Goal: Task Accomplishment & Management: Use online tool/utility

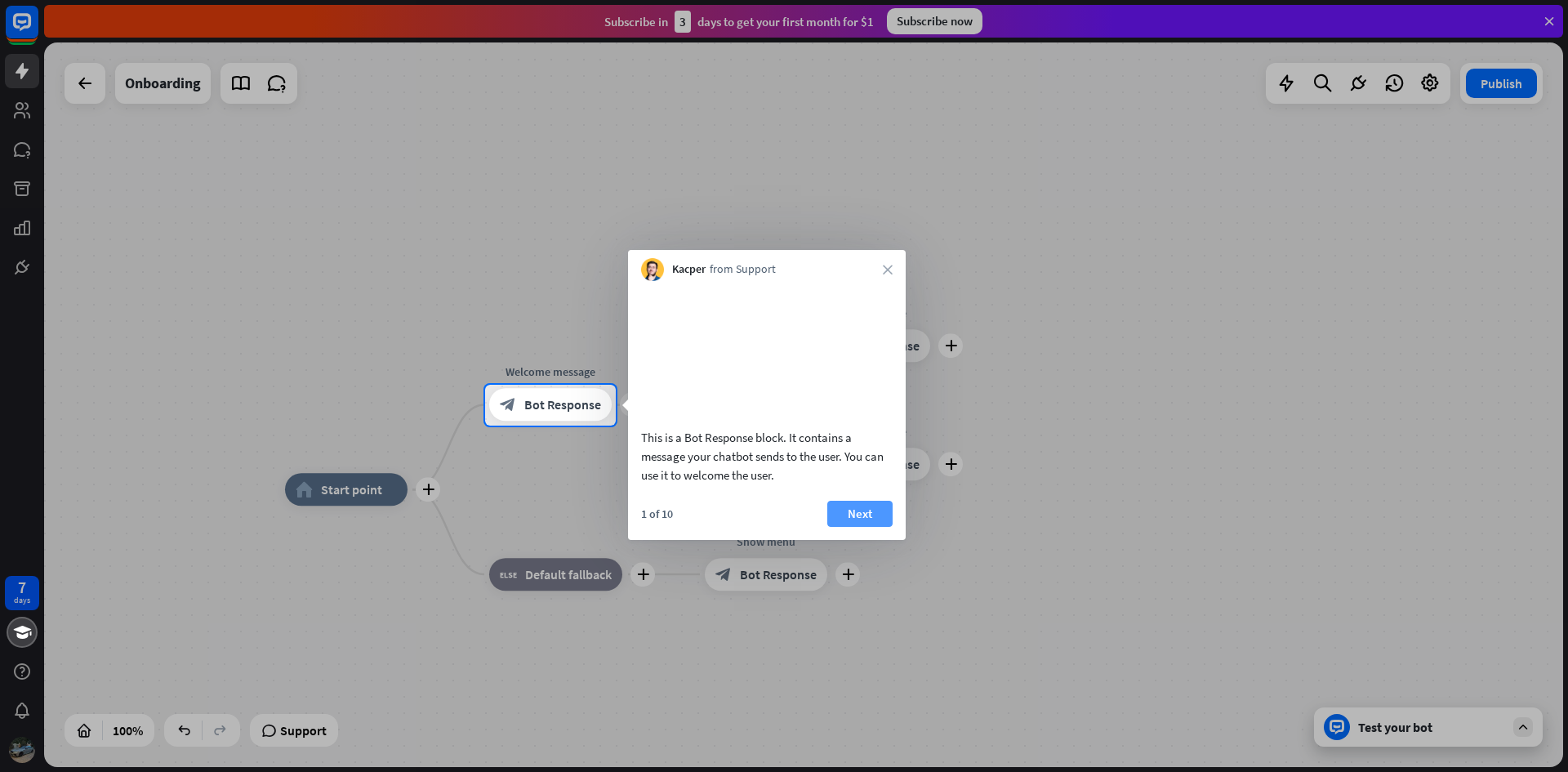
click at [870, 527] on button "Next" at bounding box center [859, 513] width 65 height 26
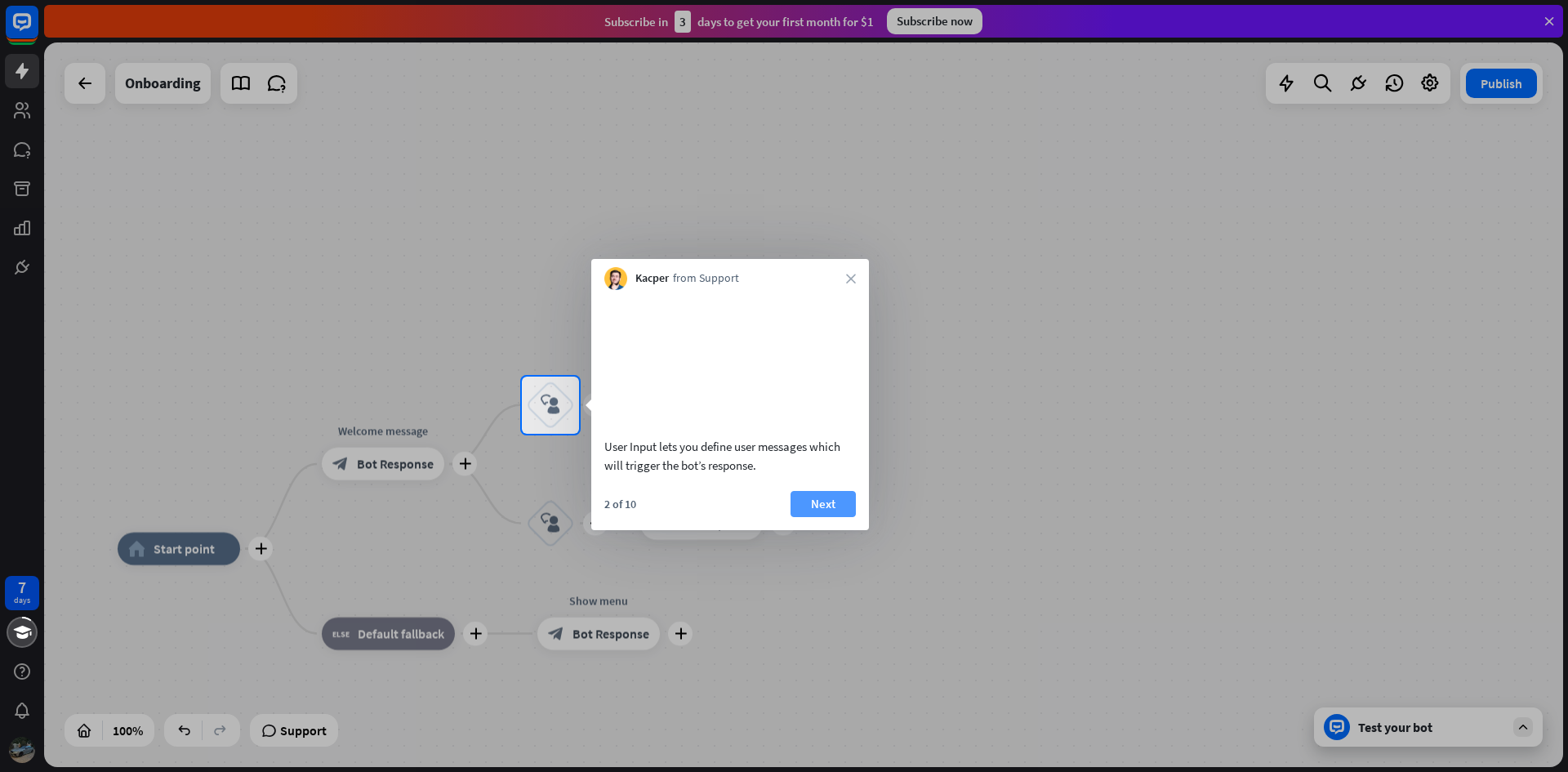
click at [815, 517] on button "Next" at bounding box center [822, 504] width 65 height 26
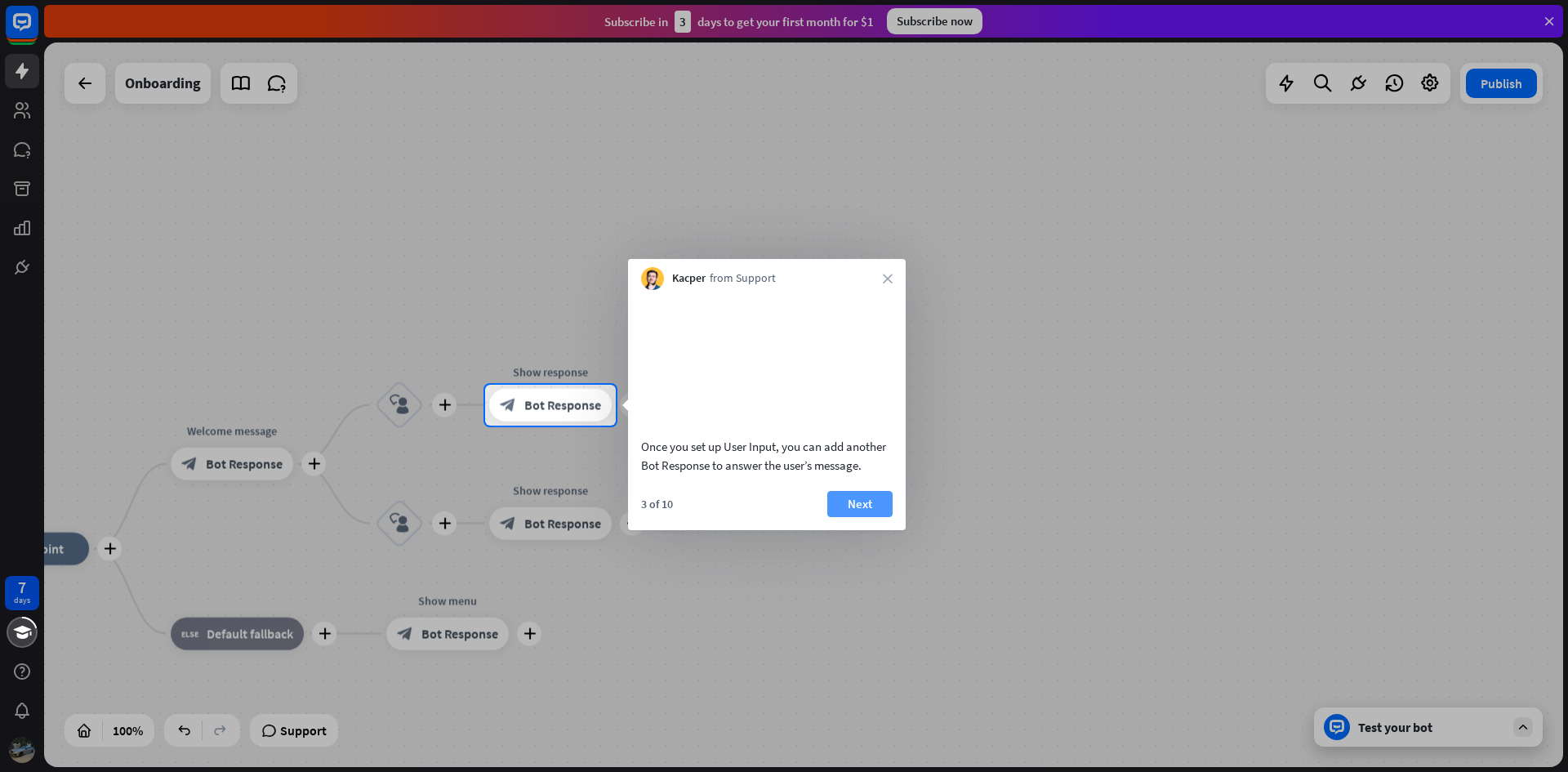
click at [859, 517] on button "Next" at bounding box center [859, 504] width 65 height 26
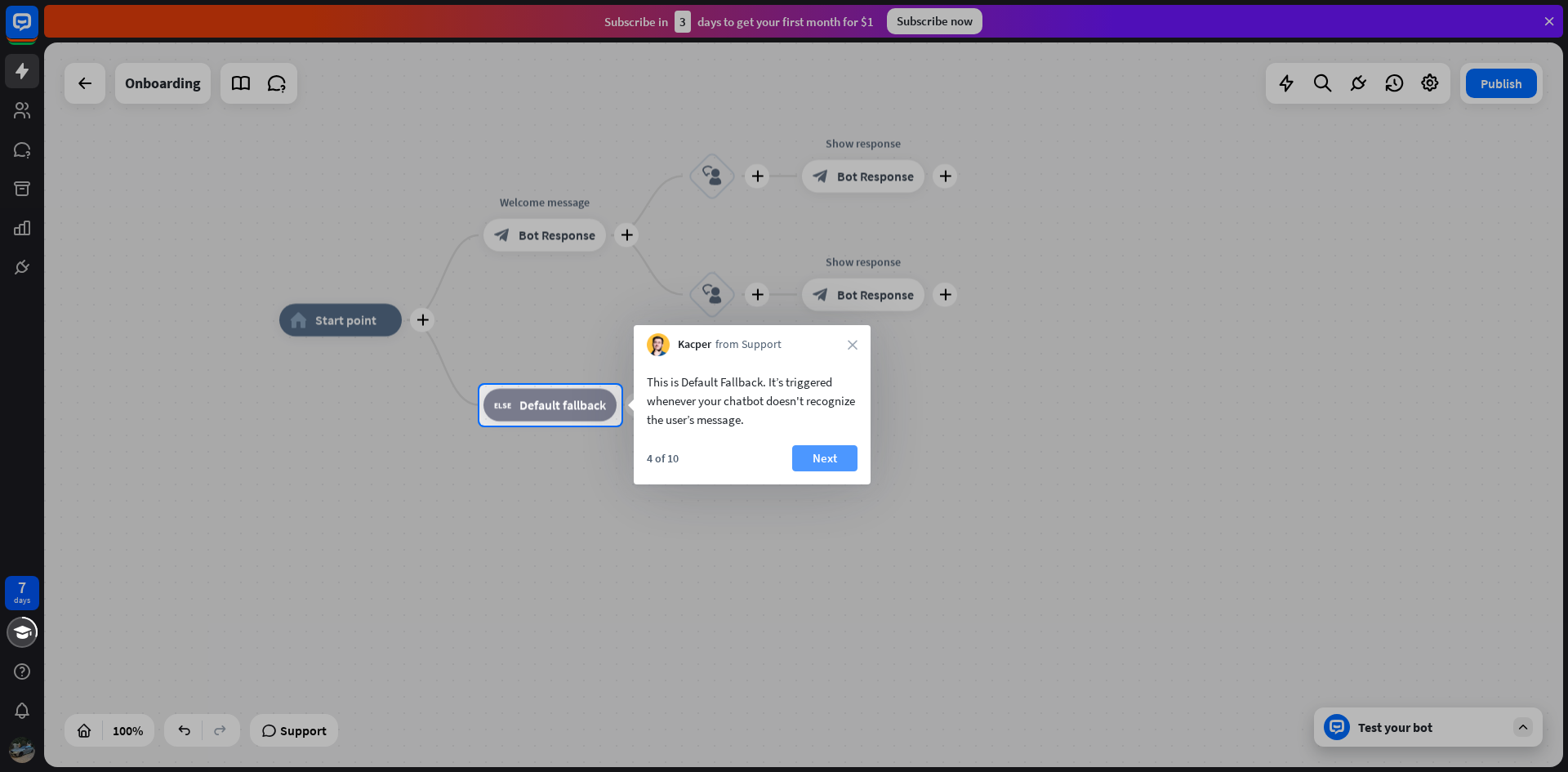
click at [816, 460] on button "Next" at bounding box center [823, 458] width 65 height 26
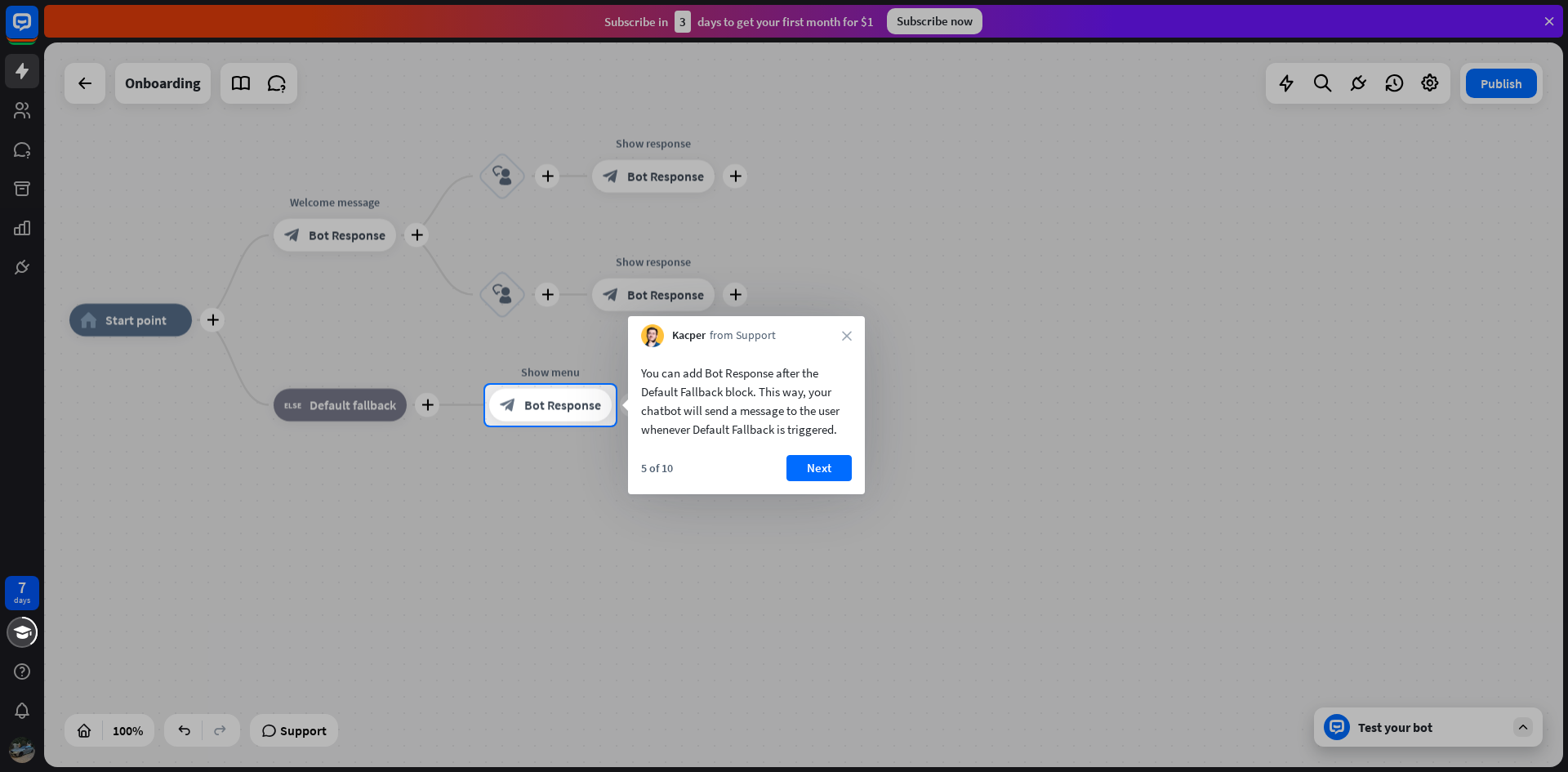
click at [798, 471] on button "Next" at bounding box center [818, 468] width 65 height 26
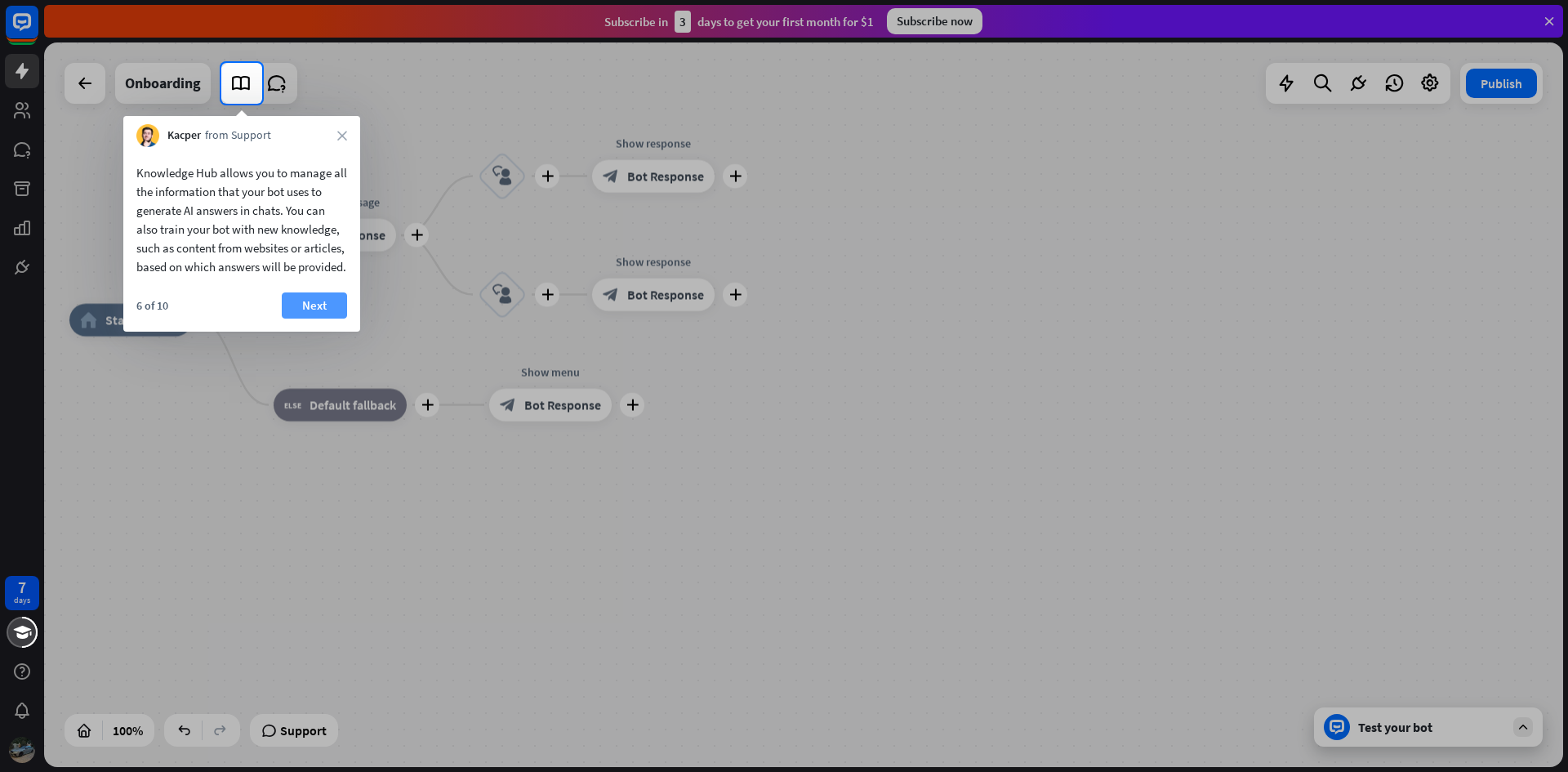
click at [334, 319] on button "Next" at bounding box center [313, 306] width 65 height 26
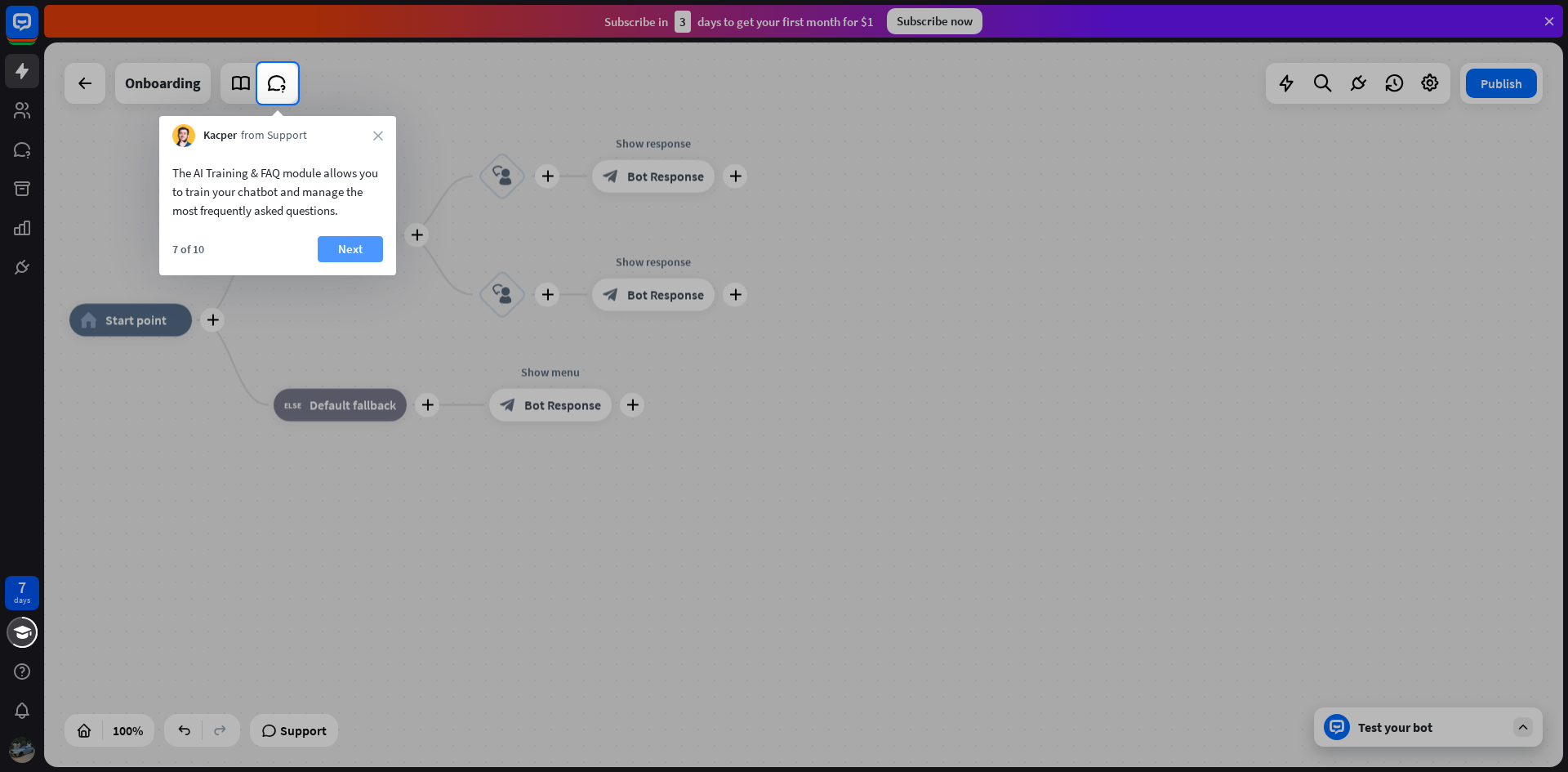
click at [368, 244] on button "Next" at bounding box center [349, 249] width 65 height 26
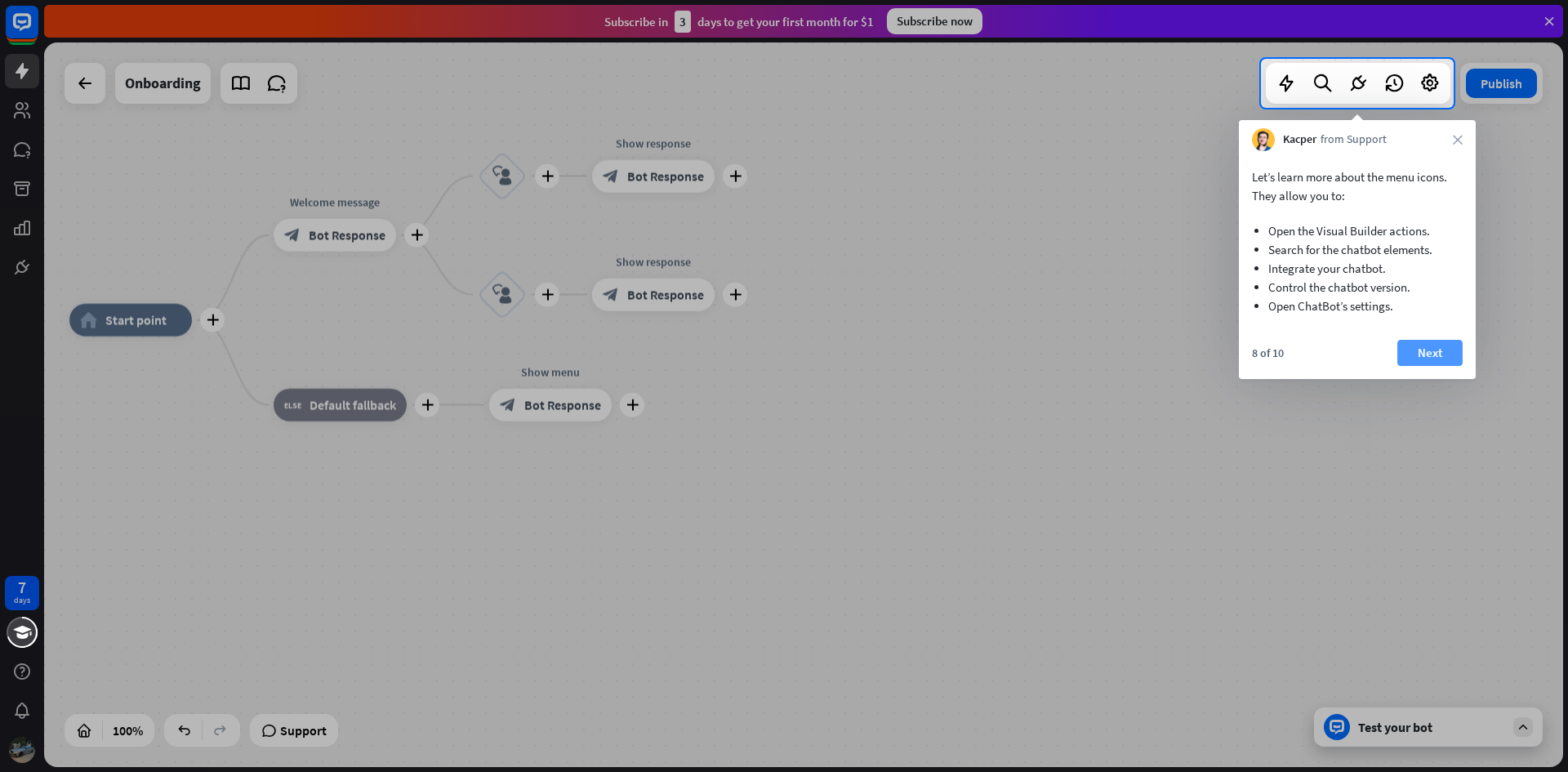
click at [1415, 342] on button "Next" at bounding box center [1429, 353] width 65 height 26
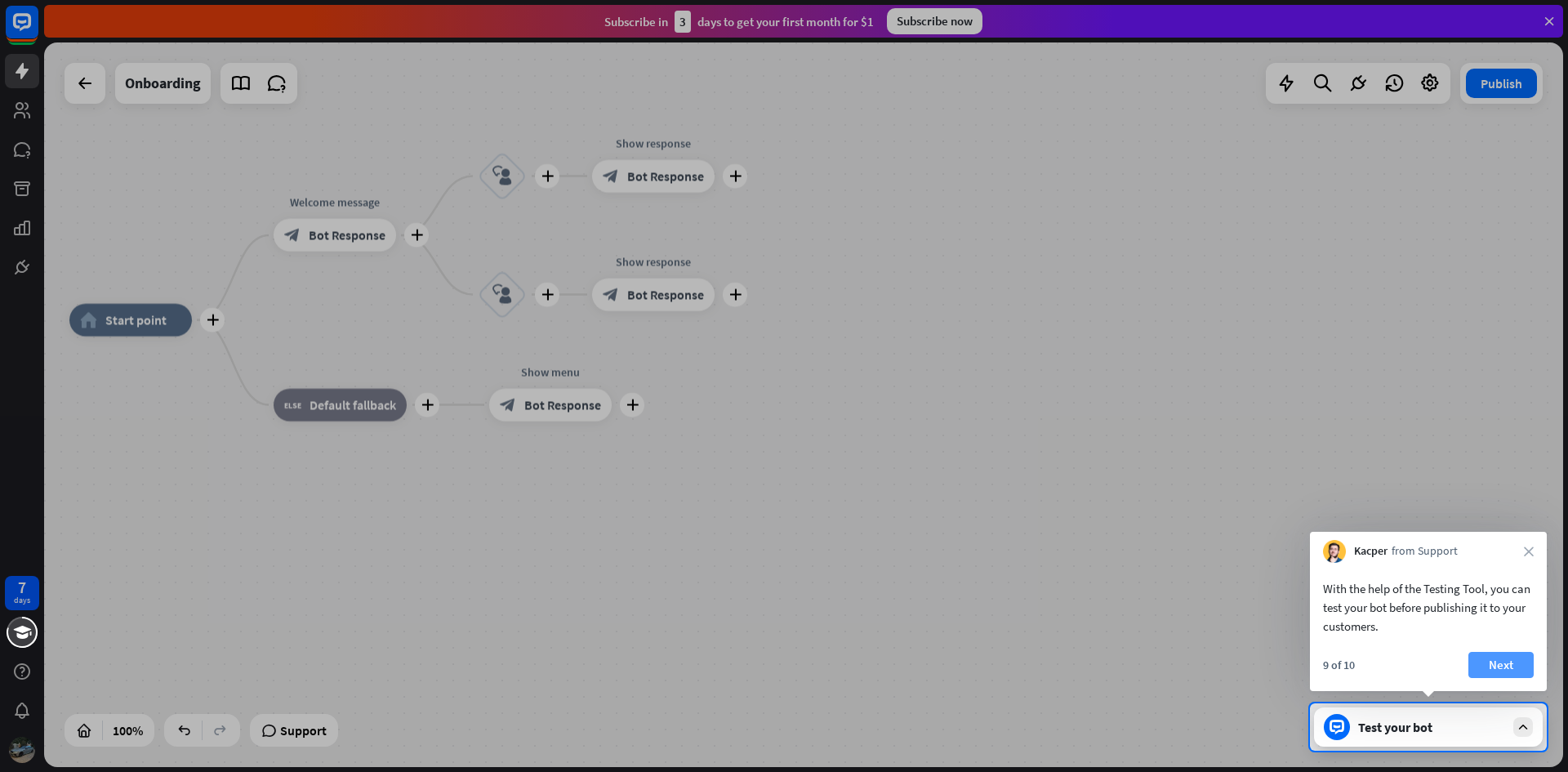
click at [1492, 657] on button "Next" at bounding box center [1500, 665] width 65 height 26
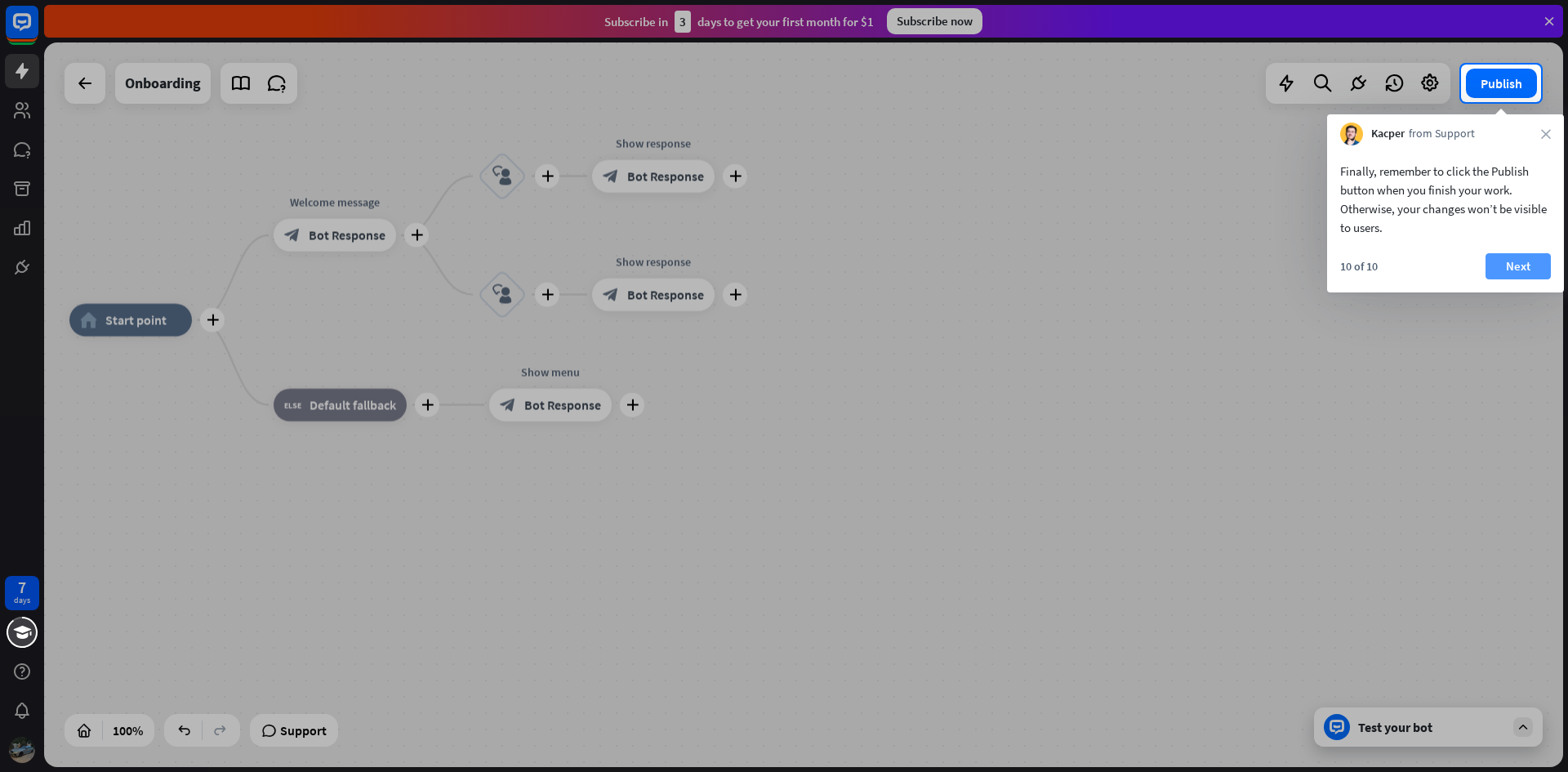
click at [1514, 265] on button "Next" at bounding box center [1517, 267] width 65 height 26
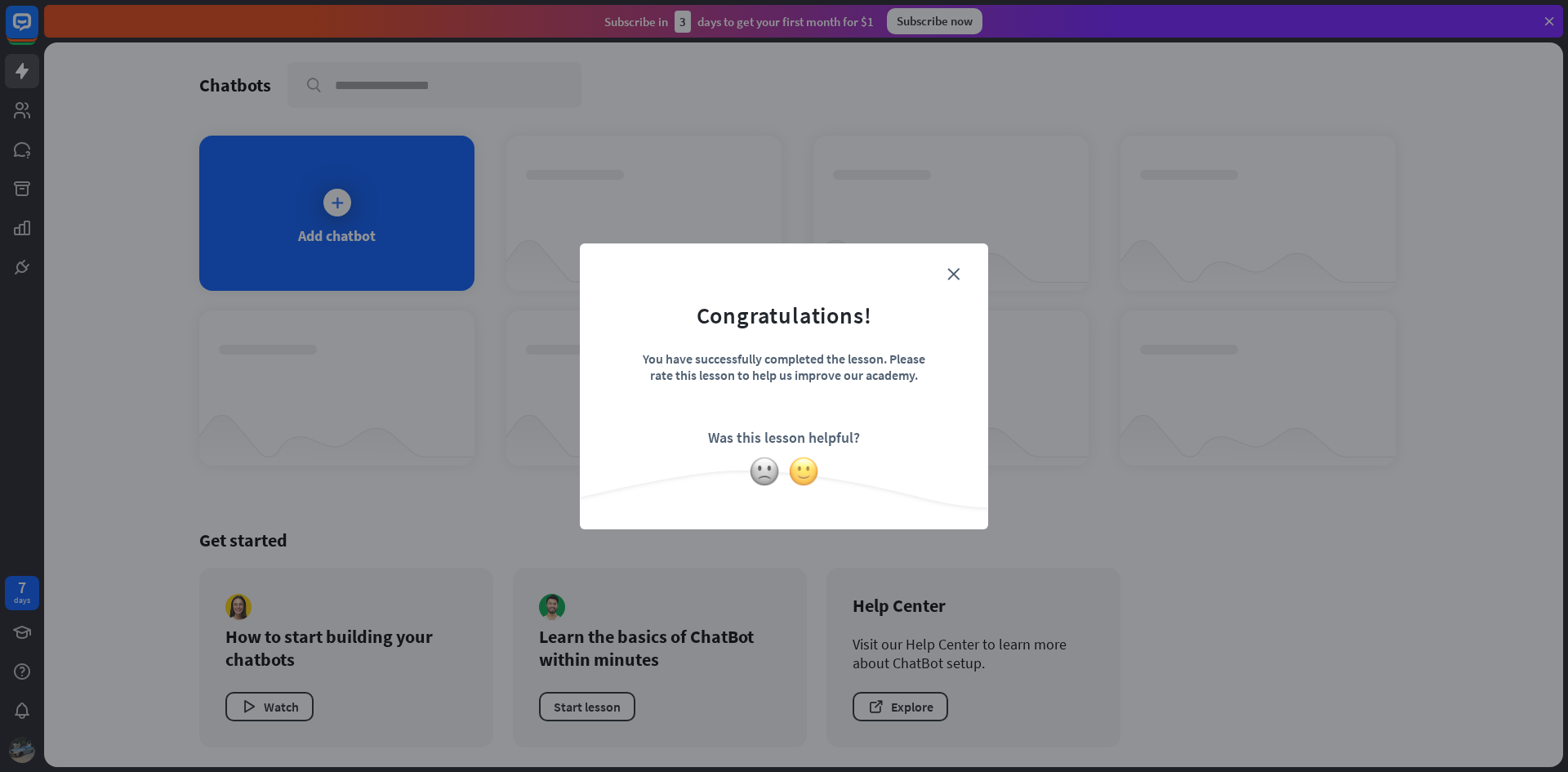
click at [805, 472] on img at bounding box center [802, 470] width 31 height 31
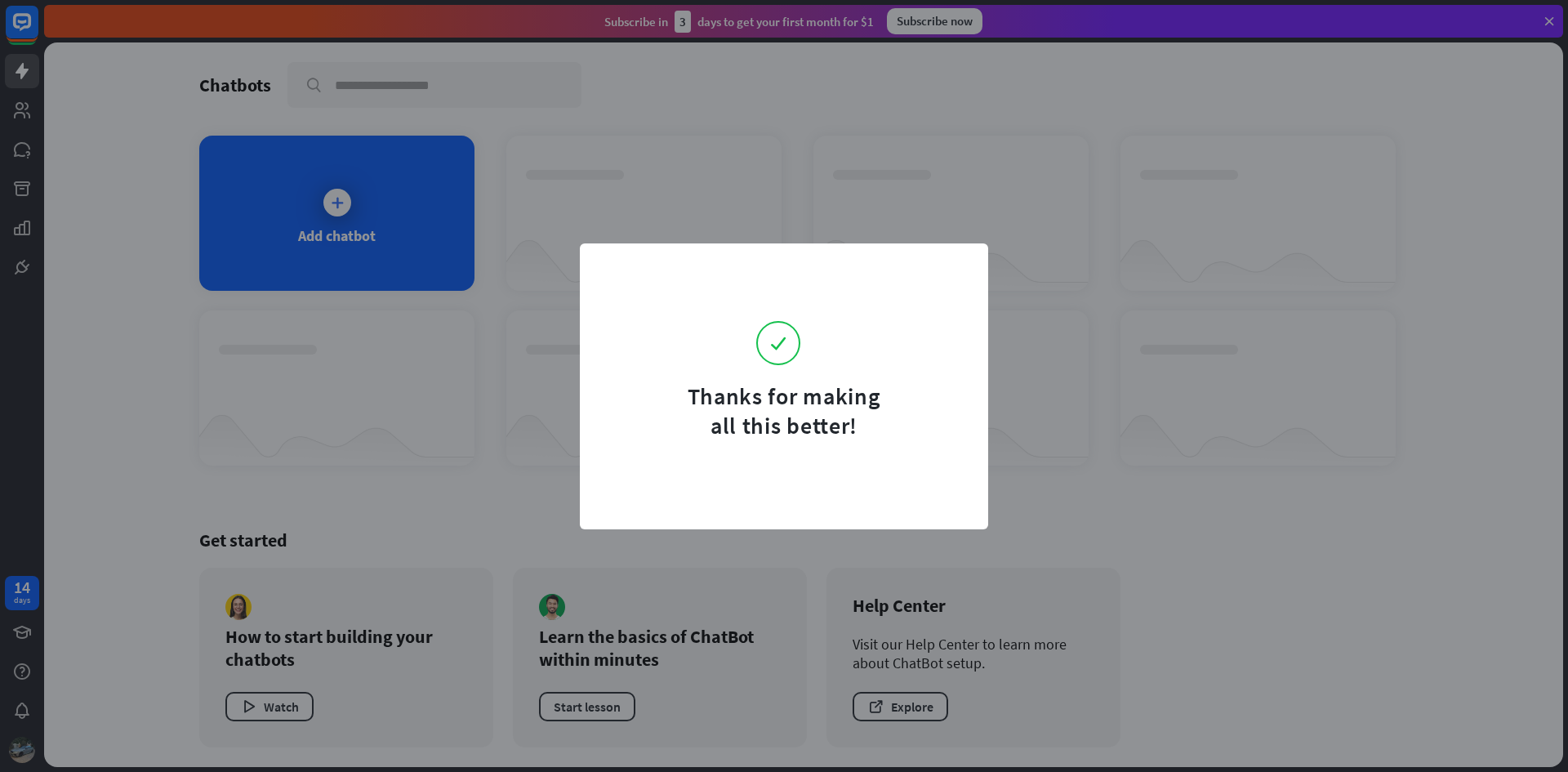
click at [707, 98] on div "Thanks for making all this better!" at bounding box center [784, 386] width 1568 height 772
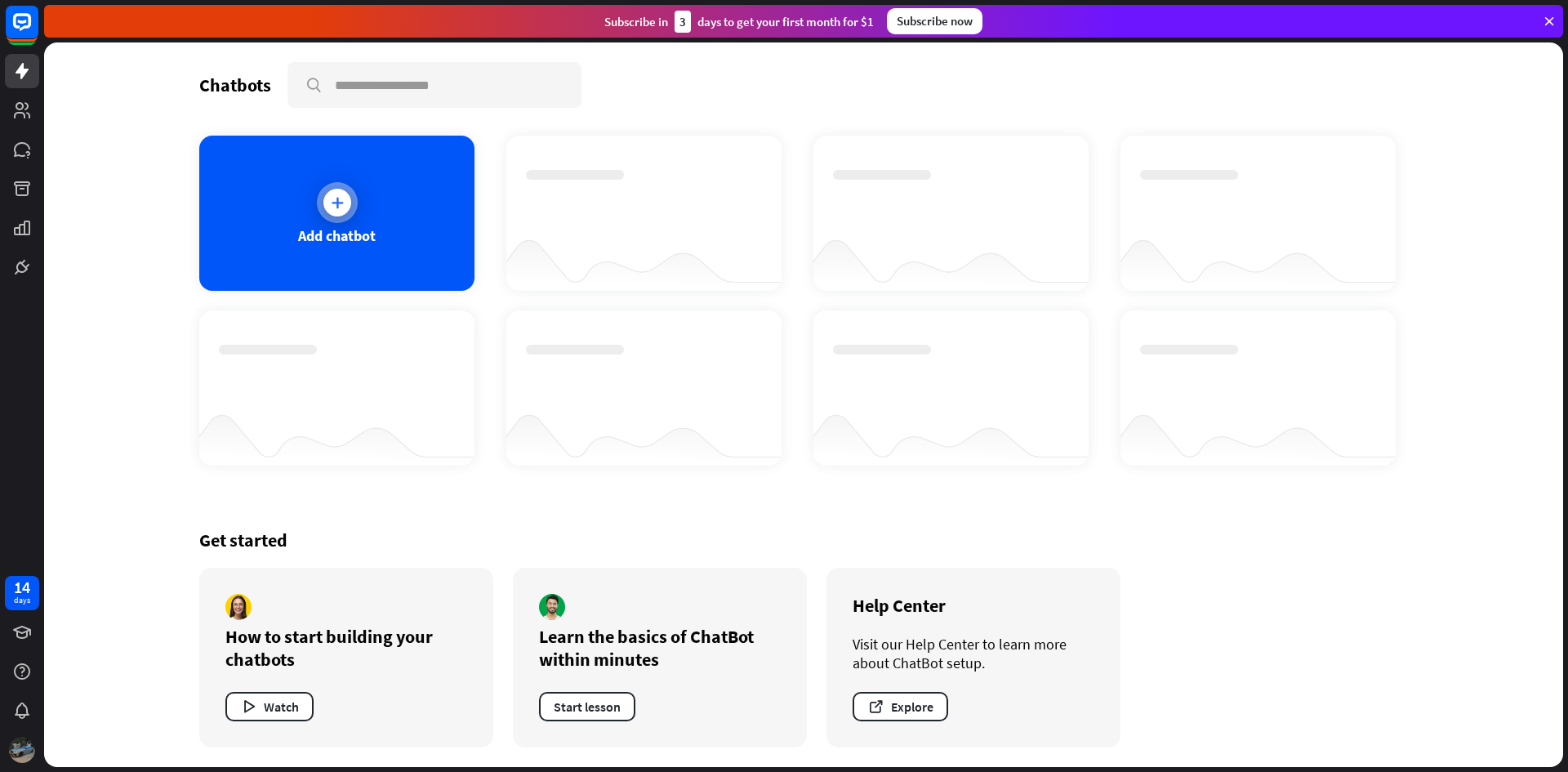
click at [304, 227] on div "Add chatbot" at bounding box center [337, 236] width 78 height 19
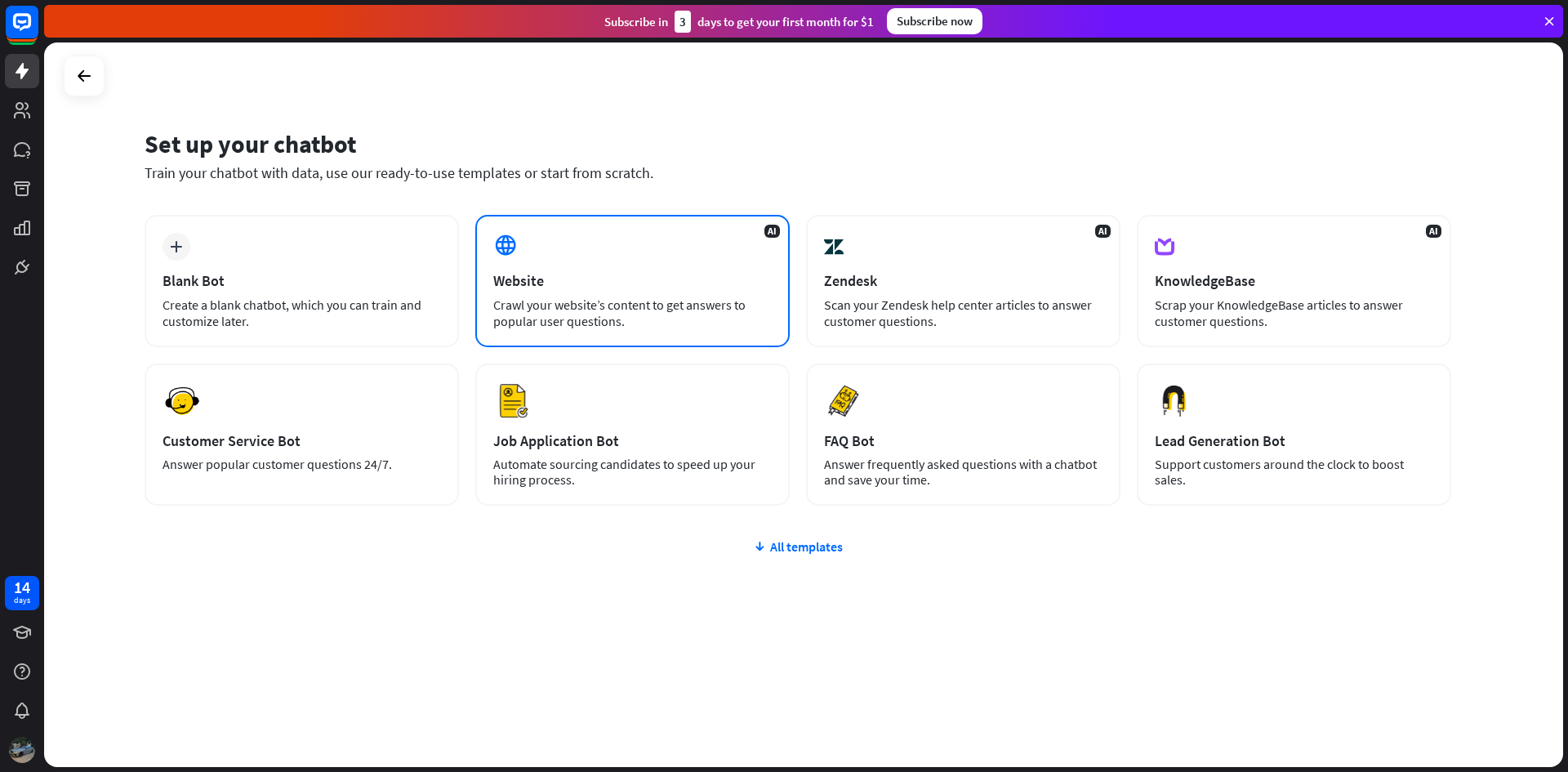
click at [654, 222] on div "AI Website Crawl your website’s content to get answers to popular user question…" at bounding box center [632, 281] width 314 height 133
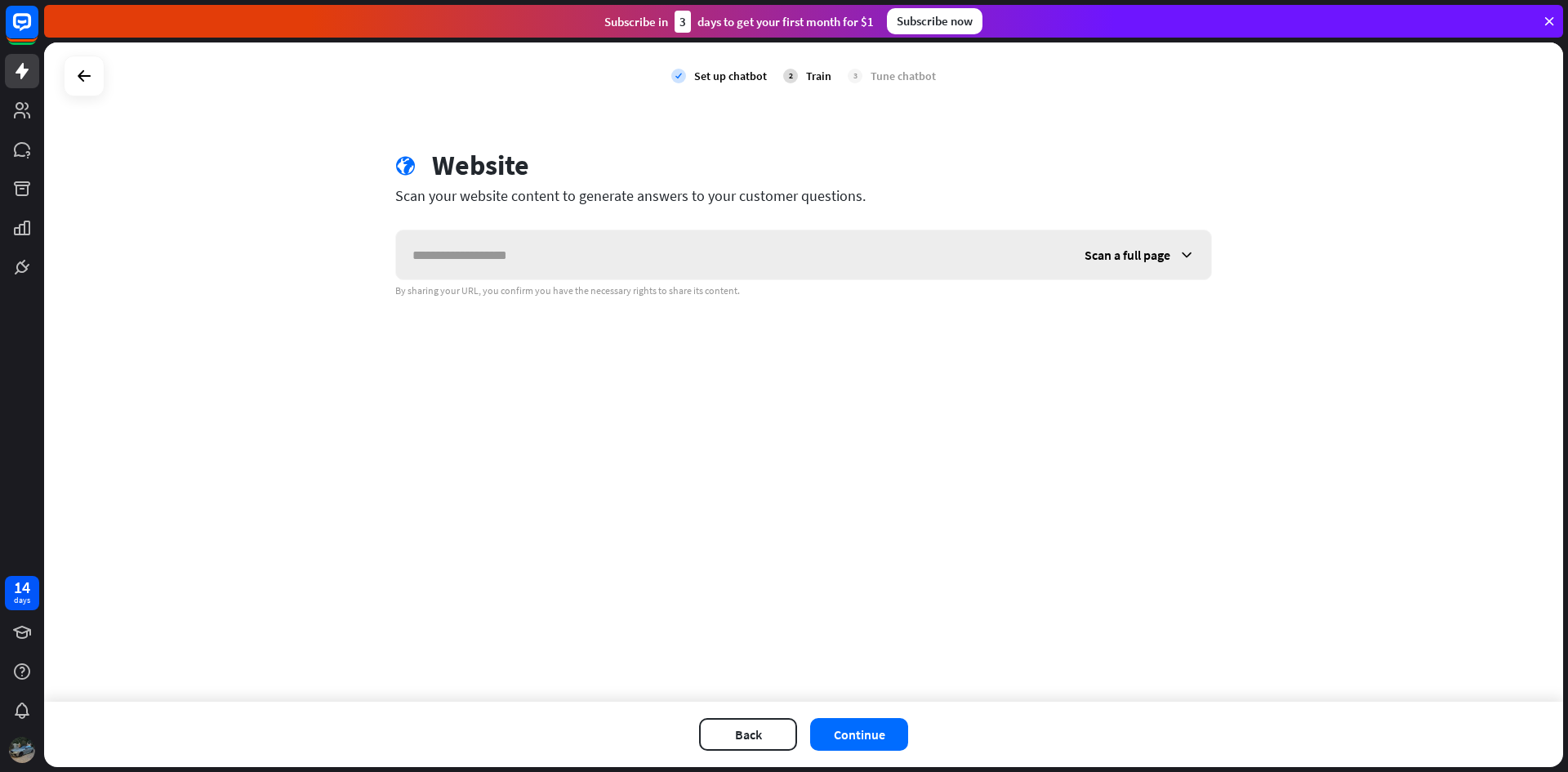
click at [617, 245] on input "text" at bounding box center [732, 255] width 672 height 49
drag, startPoint x: 617, startPoint y: 245, endPoint x: 554, endPoint y: 252, distance: 63.4
click at [554, 252] on input "text" at bounding box center [732, 255] width 672 height 49
click at [1127, 248] on span "Scan a full page" at bounding box center [1127, 255] width 86 height 16
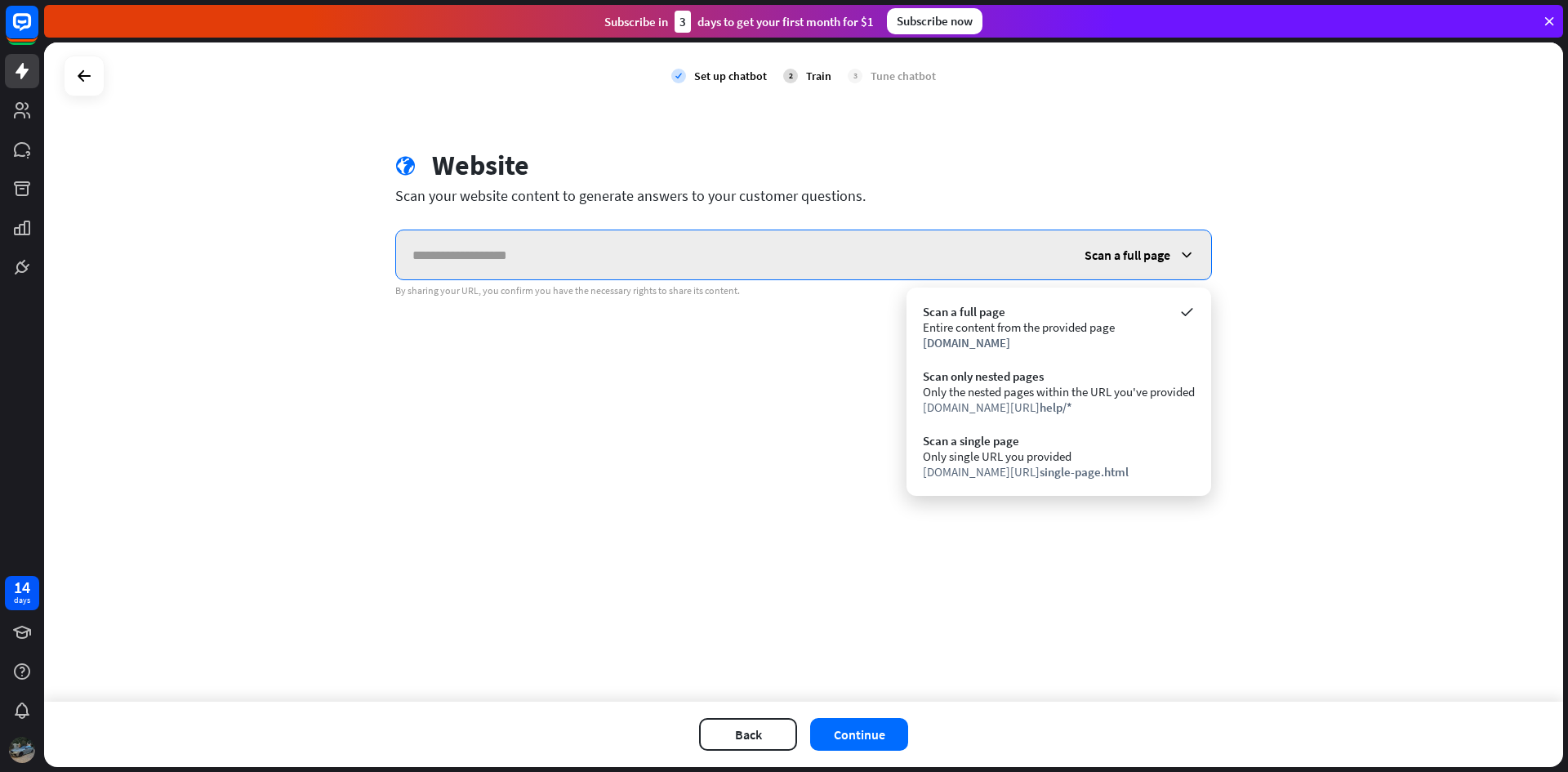
click at [951, 257] on input "text" at bounding box center [732, 255] width 672 height 49
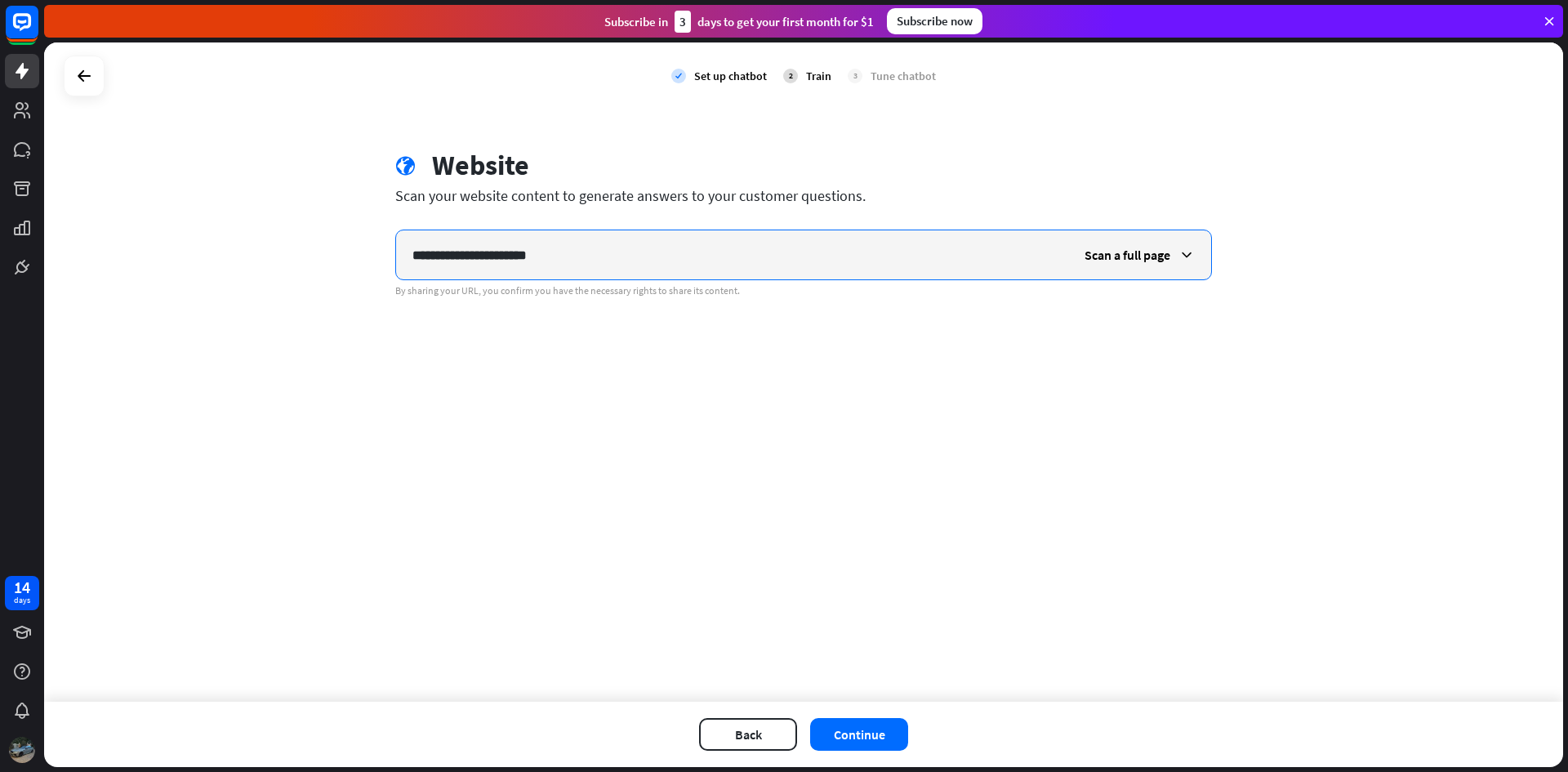
type input "**********"
click at [474, 218] on div "**********" at bounding box center [802, 223] width 855 height 149
click at [470, 224] on div "**********" at bounding box center [802, 223] width 855 height 149
click at [466, 236] on input "**********" at bounding box center [732, 255] width 672 height 49
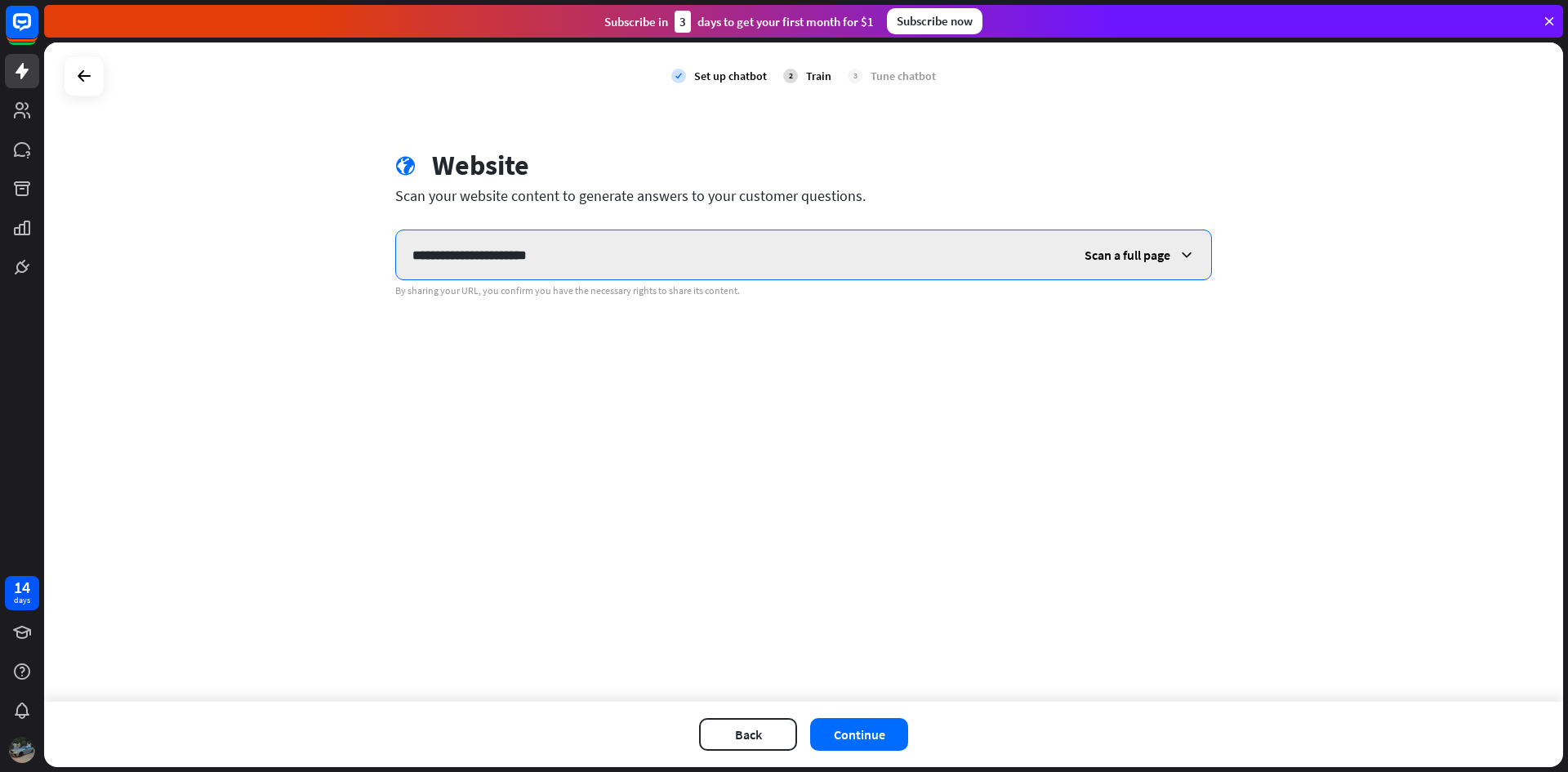
click at [466, 236] on input "**********" at bounding box center [732, 255] width 672 height 49
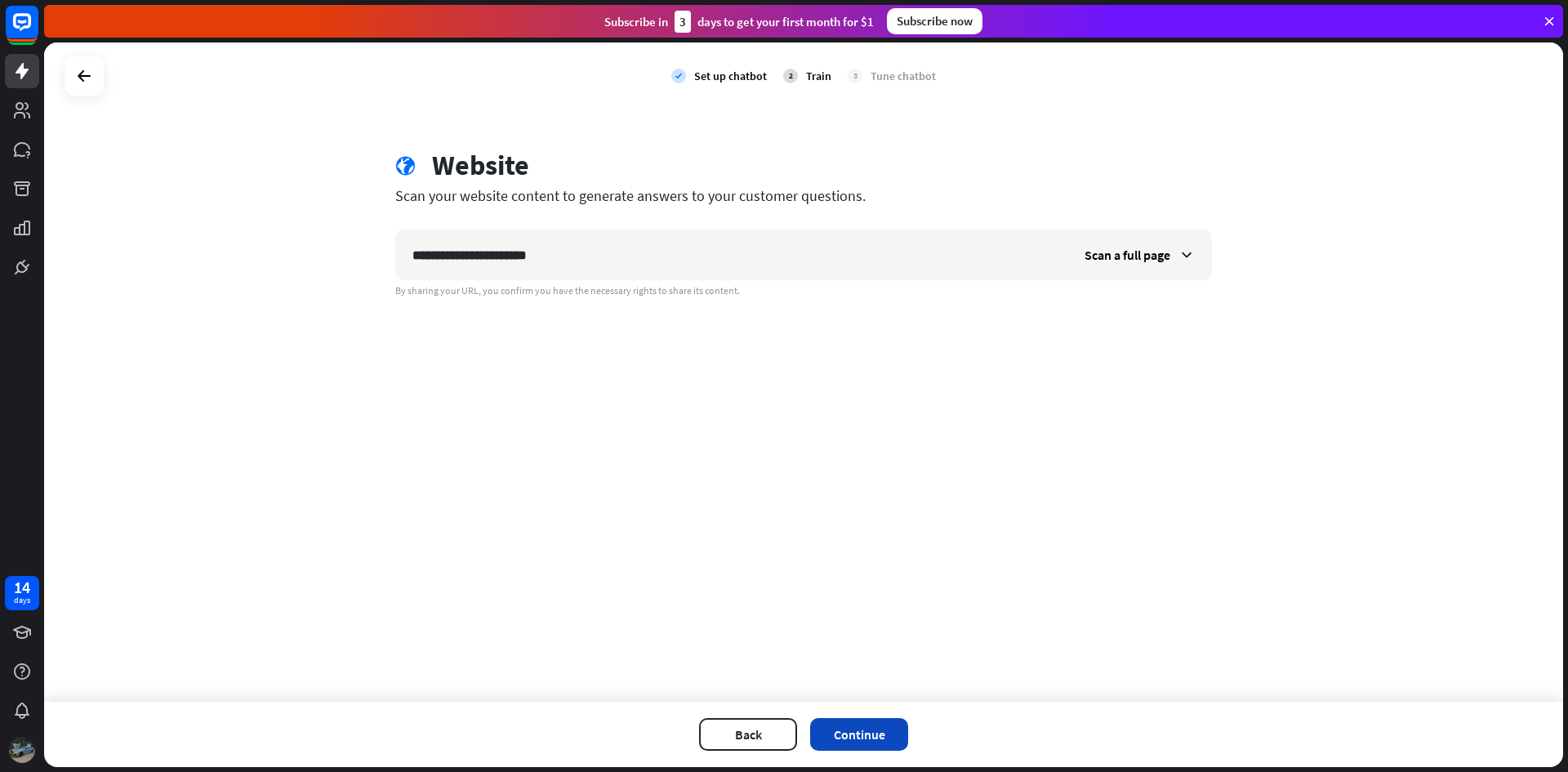
click at [846, 737] on button "Continue" at bounding box center [858, 734] width 98 height 33
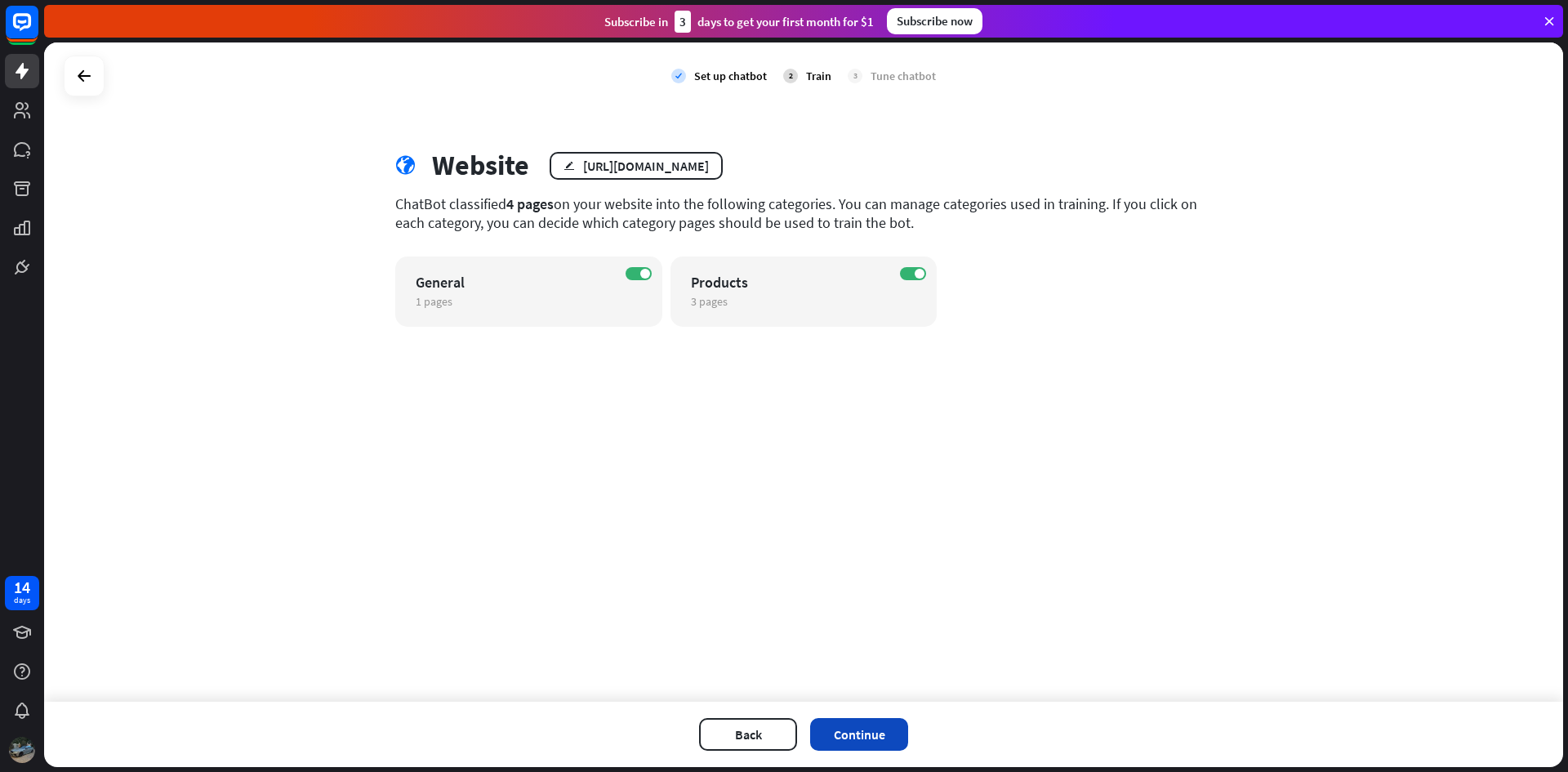
click at [871, 744] on button "Continue" at bounding box center [858, 734] width 98 height 33
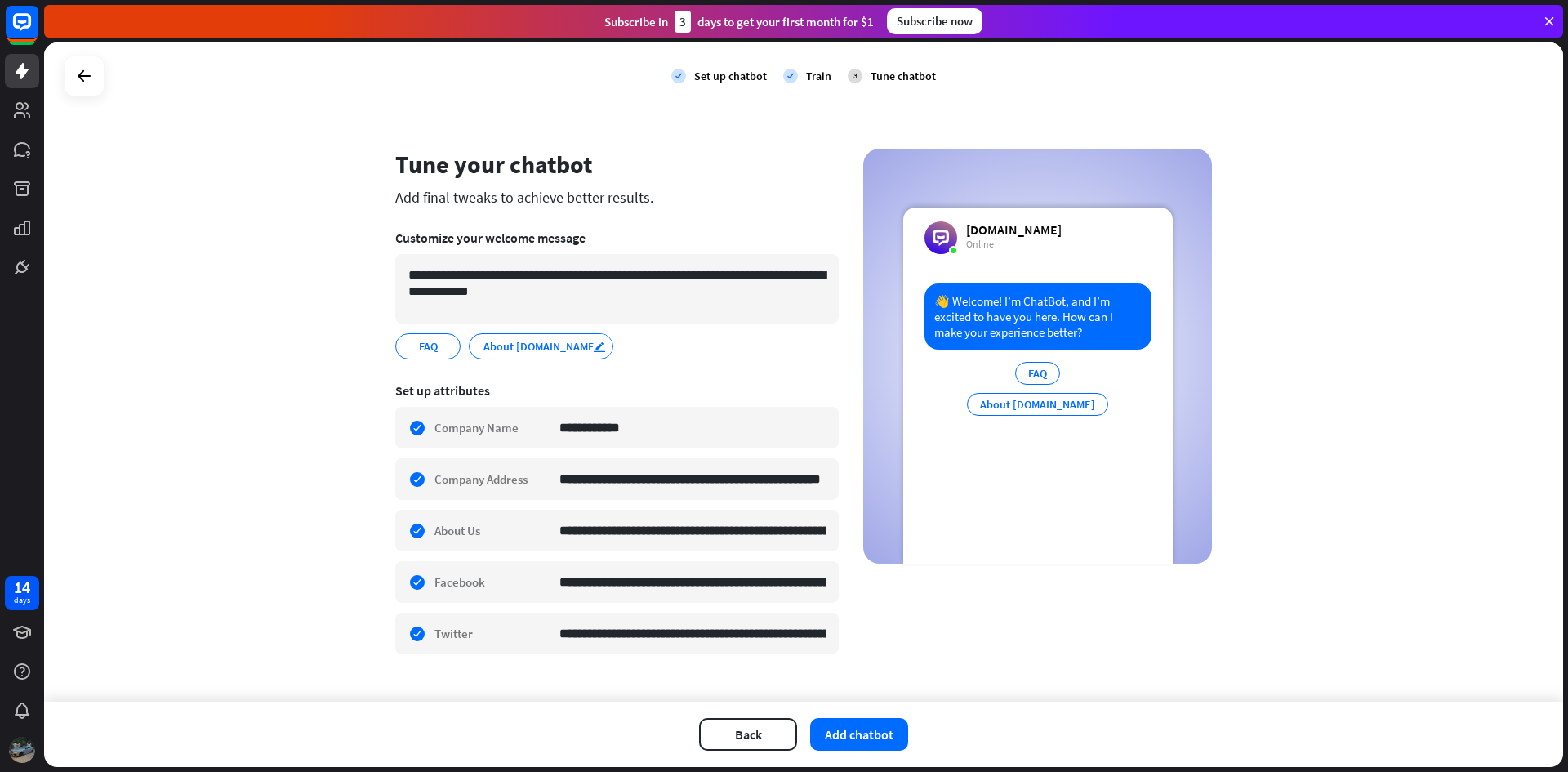
click at [593, 343] on icon "edit" at bounding box center [599, 347] width 13 height 12
click at [868, 730] on button "Add chatbot" at bounding box center [858, 734] width 98 height 33
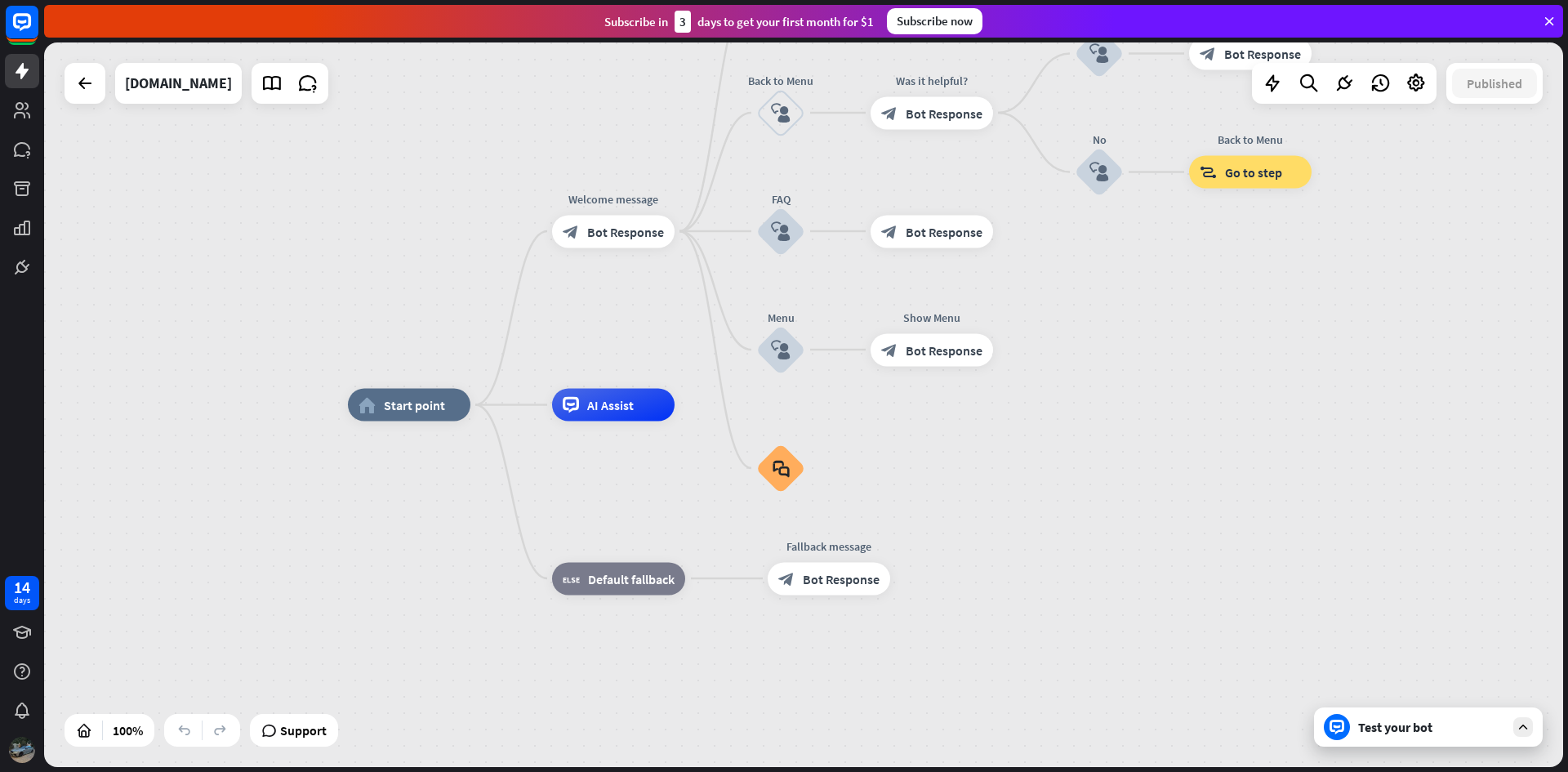
click at [1385, 259] on div "home_2 Start point Welcome message block_bot_response Bot Response About us blo…" at bounding box center [802, 405] width 1518 height 725
click at [1431, 728] on div "Test your bot" at bounding box center [1430, 727] width 147 height 16
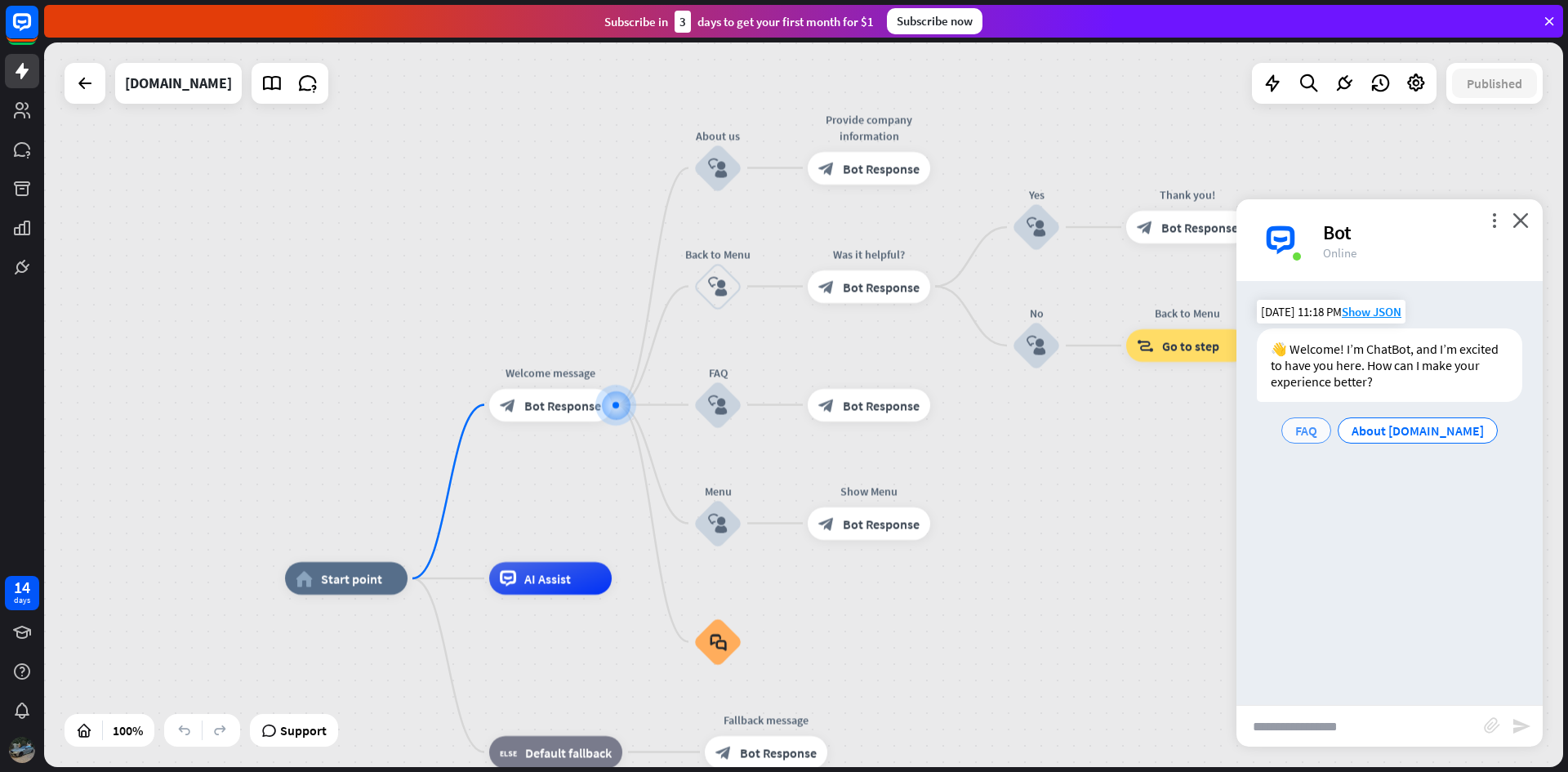
click at [1330, 432] on div "FAQ" at bounding box center [1306, 430] width 50 height 26
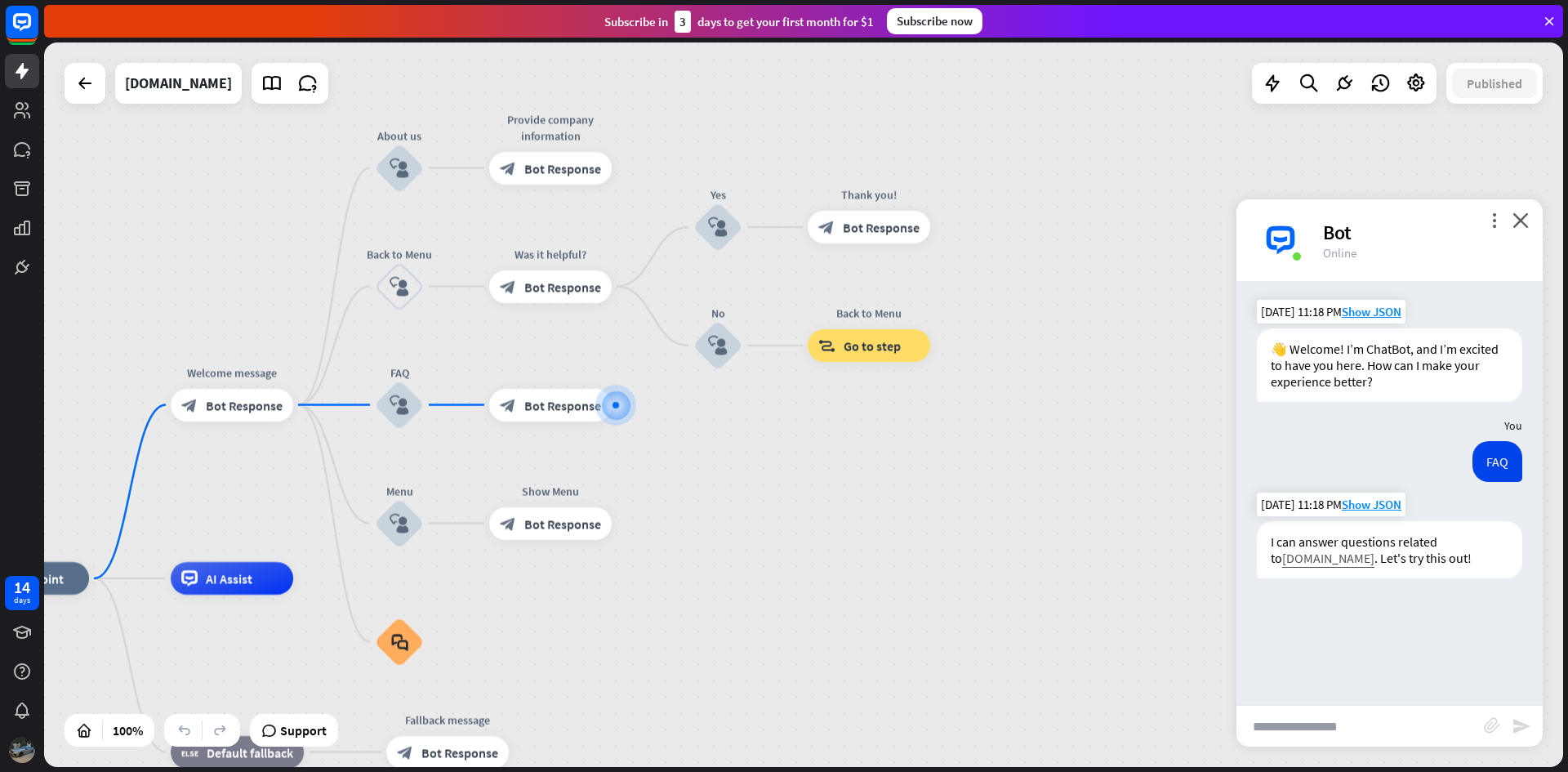
click at [1299, 550] on link "[DOMAIN_NAME]" at bounding box center [1327, 558] width 92 height 16
drag, startPoint x: 1308, startPoint y: 728, endPoint x: 1304, endPoint y: 720, distance: 8.9
click at [1308, 727] on input "text" at bounding box center [1359, 726] width 248 height 41
type input "***"
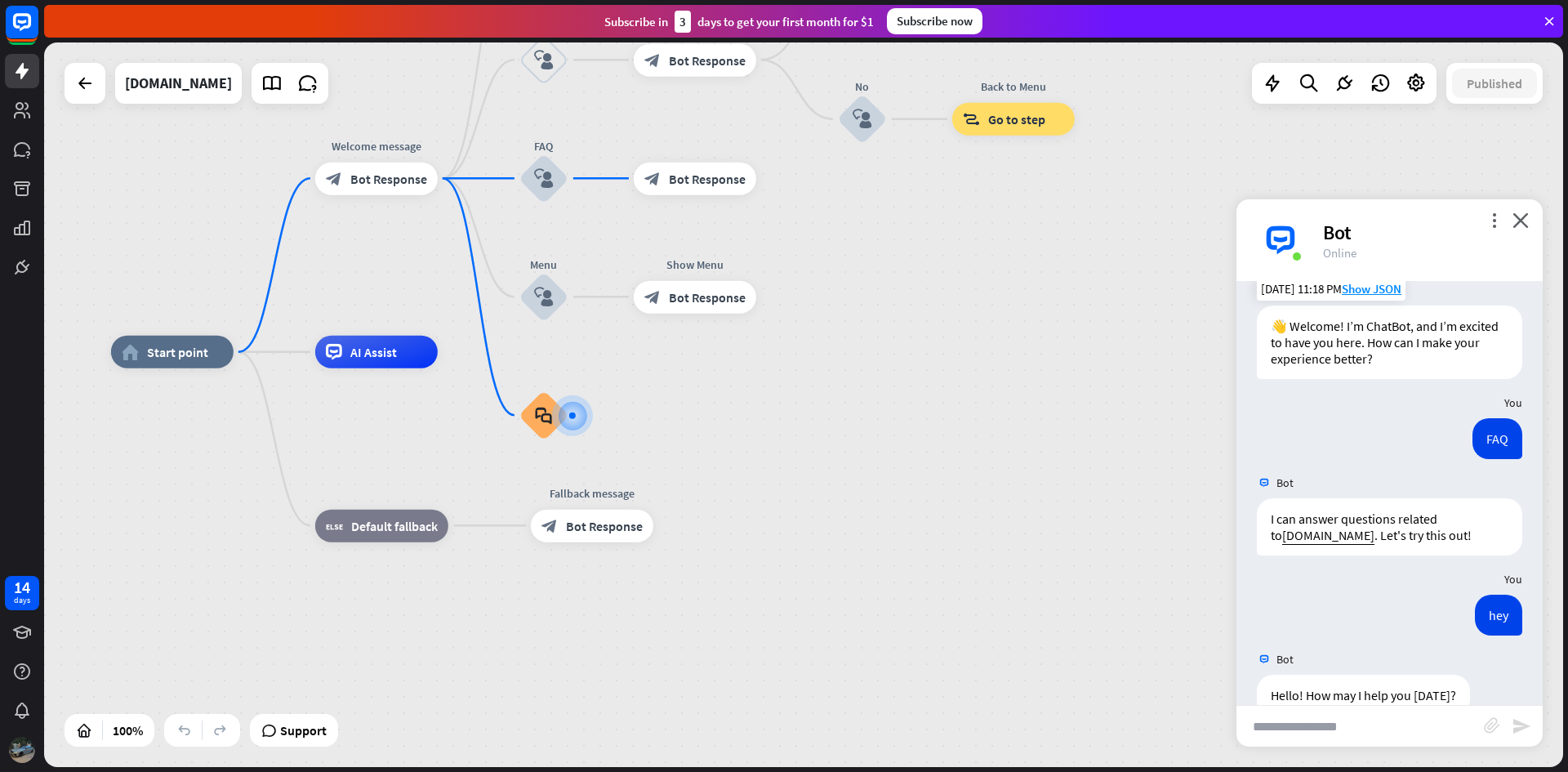
scroll to position [58, 0]
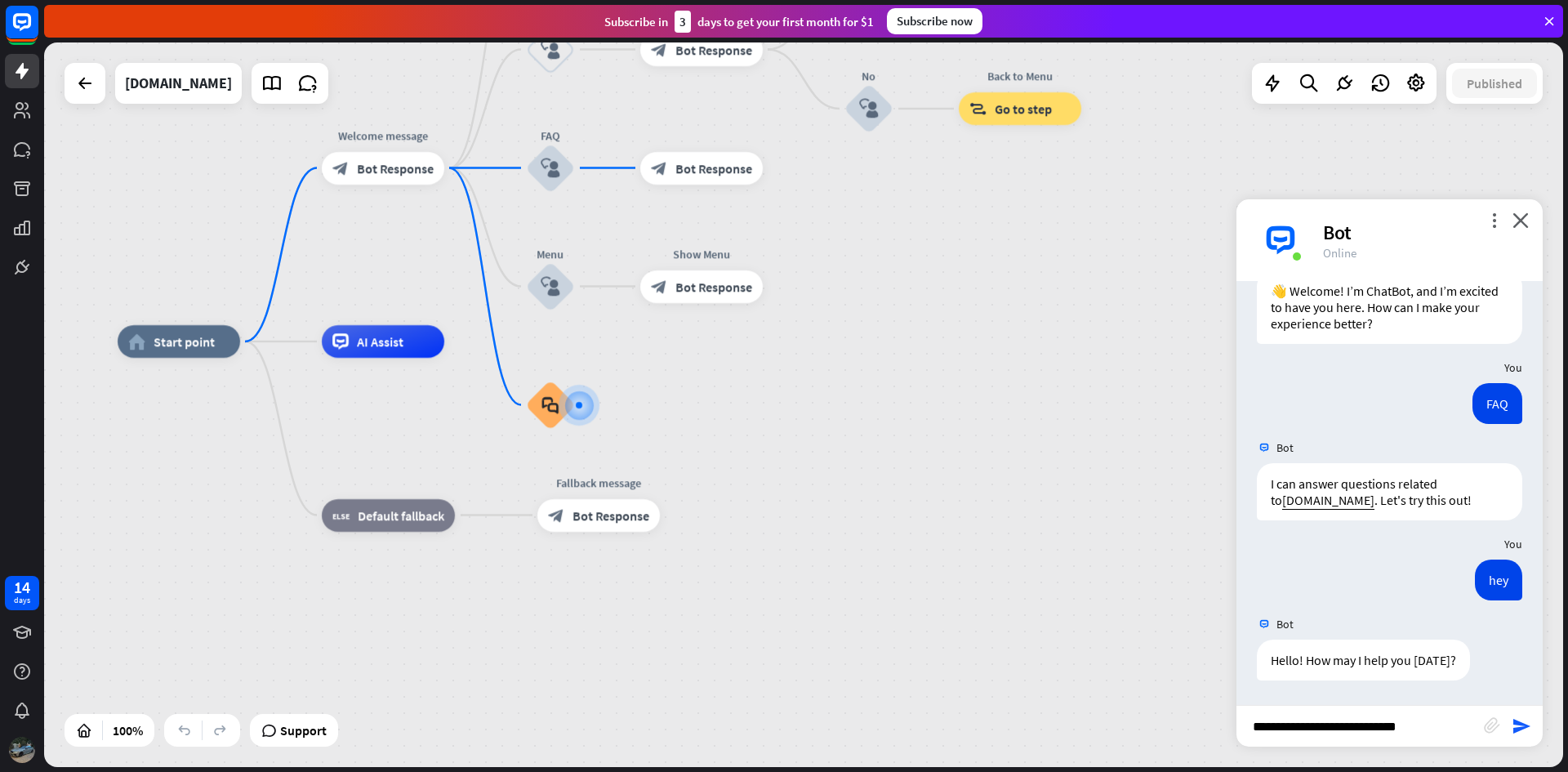
type input "**********"
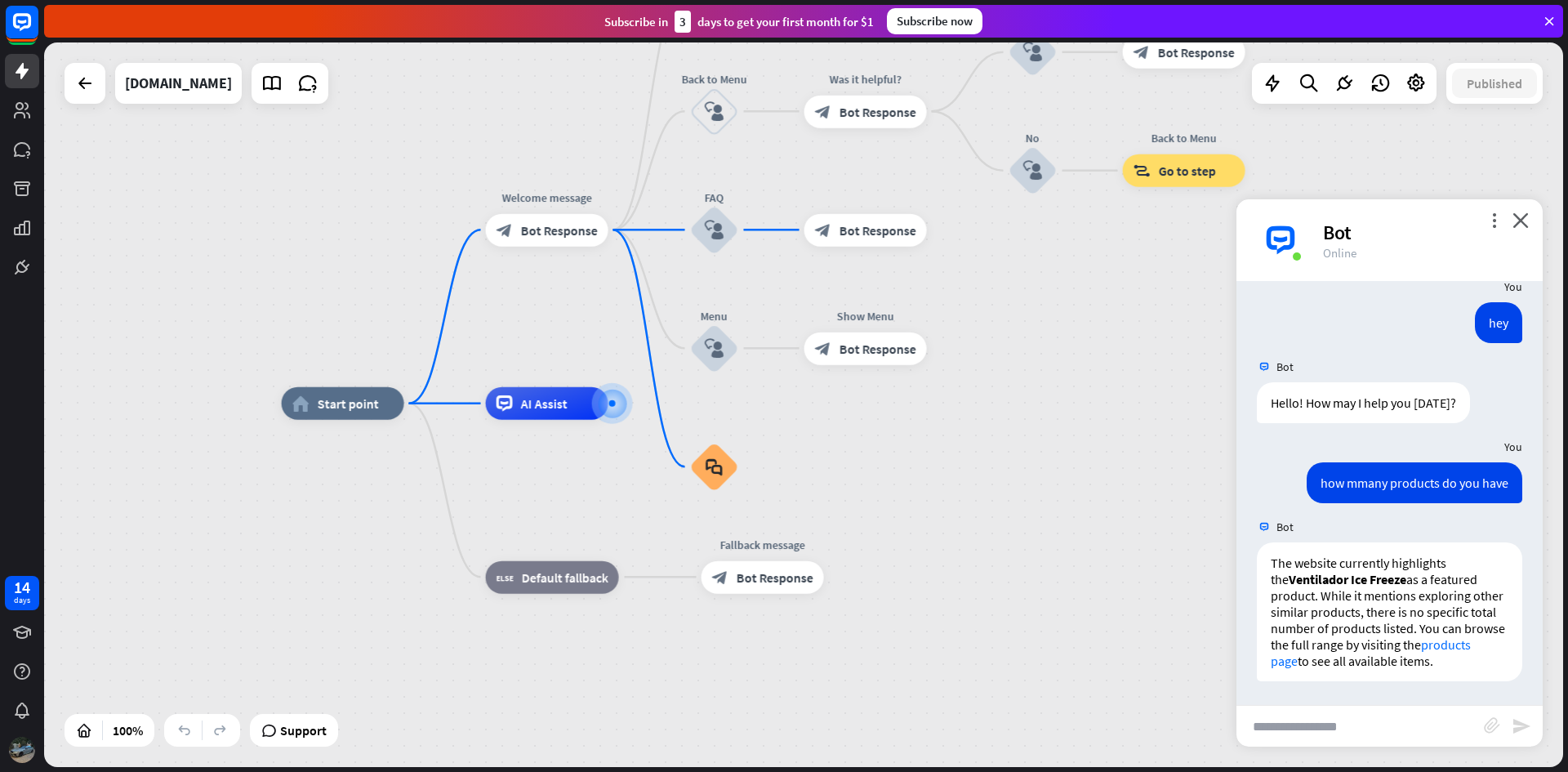
scroll to position [333, 0]
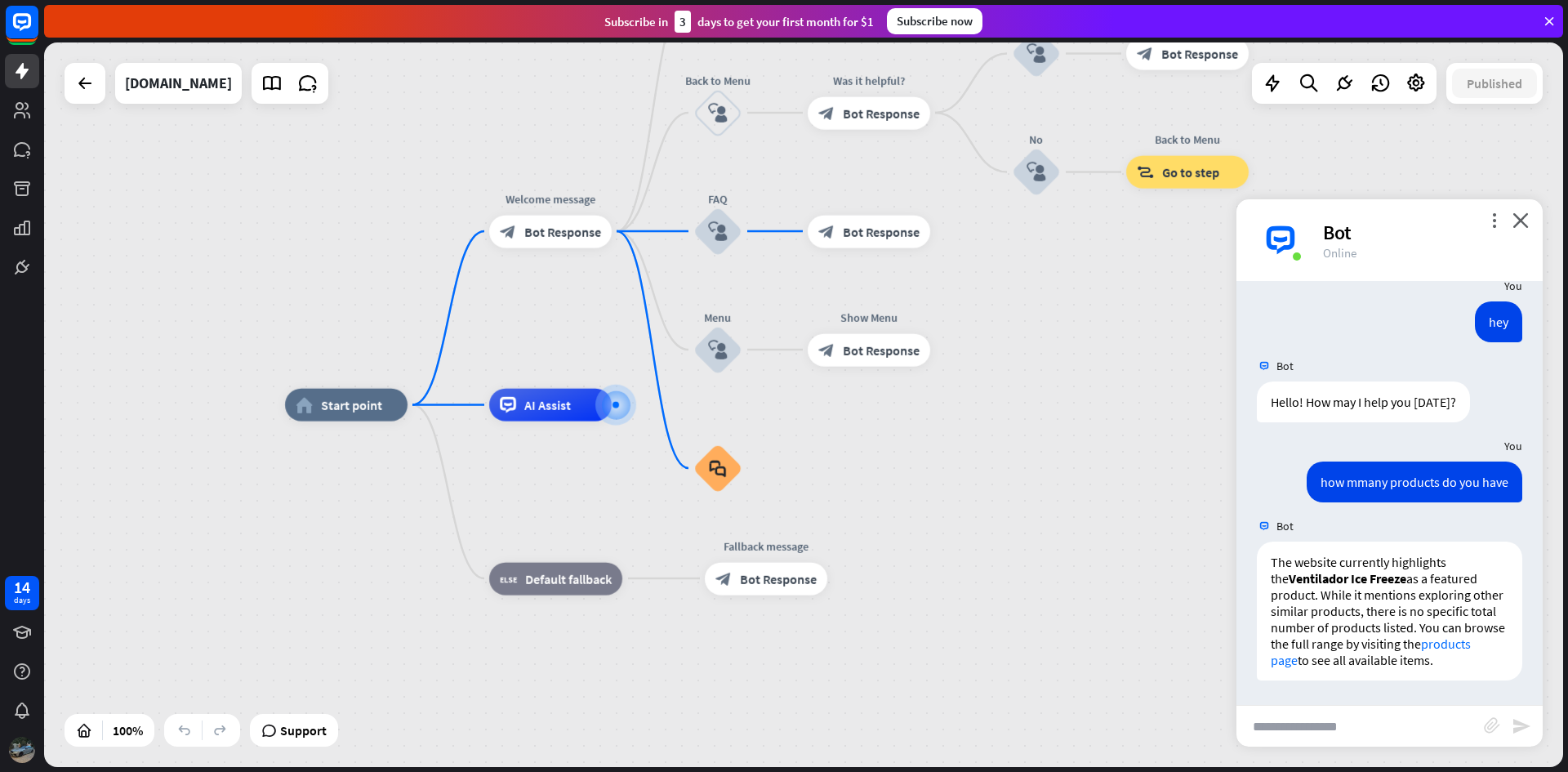
click at [1366, 711] on input "text" at bounding box center [1359, 726] width 248 height 41
type input "**********"
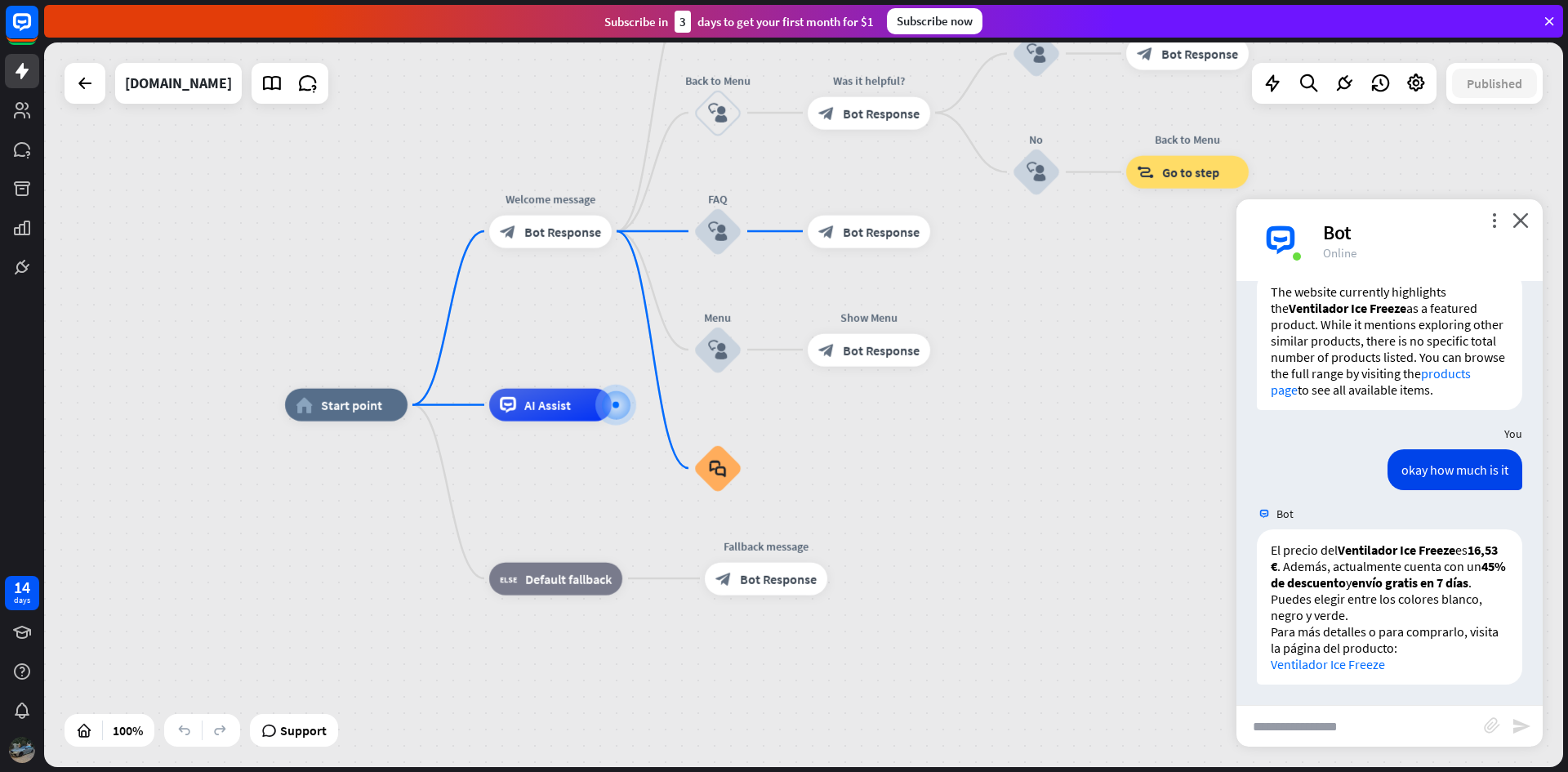
scroll to position [607, 0]
click at [1343, 657] on link "Ventilador Ice Freeze" at bounding box center [1327, 660] width 115 height 16
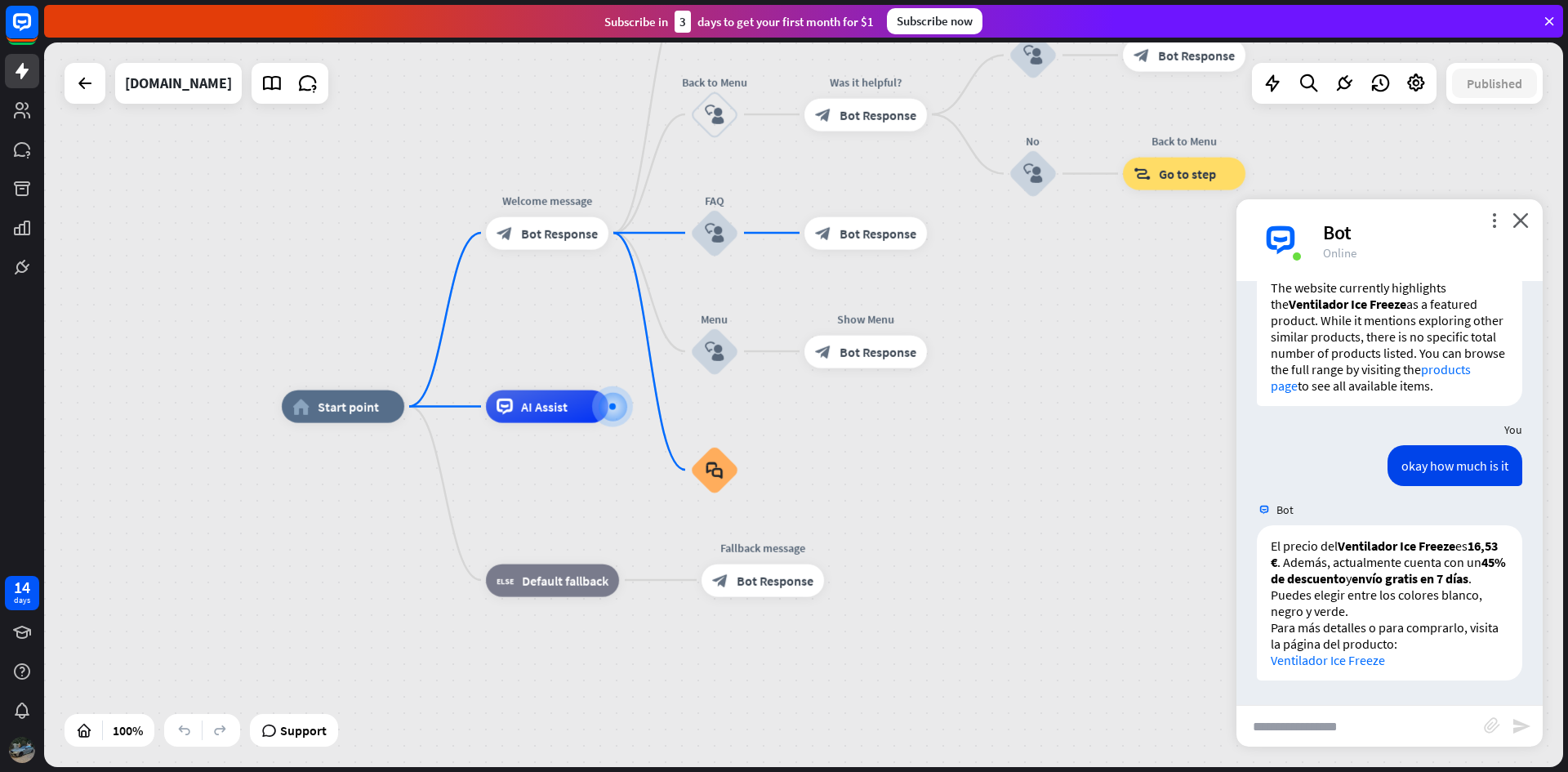
click at [1182, 303] on div "home_2 Start point Welcome message block_bot_response Bot Response About us blo…" at bounding box center [802, 405] width 1518 height 725
click at [1524, 218] on icon "close" at bounding box center [1520, 221] width 16 height 16
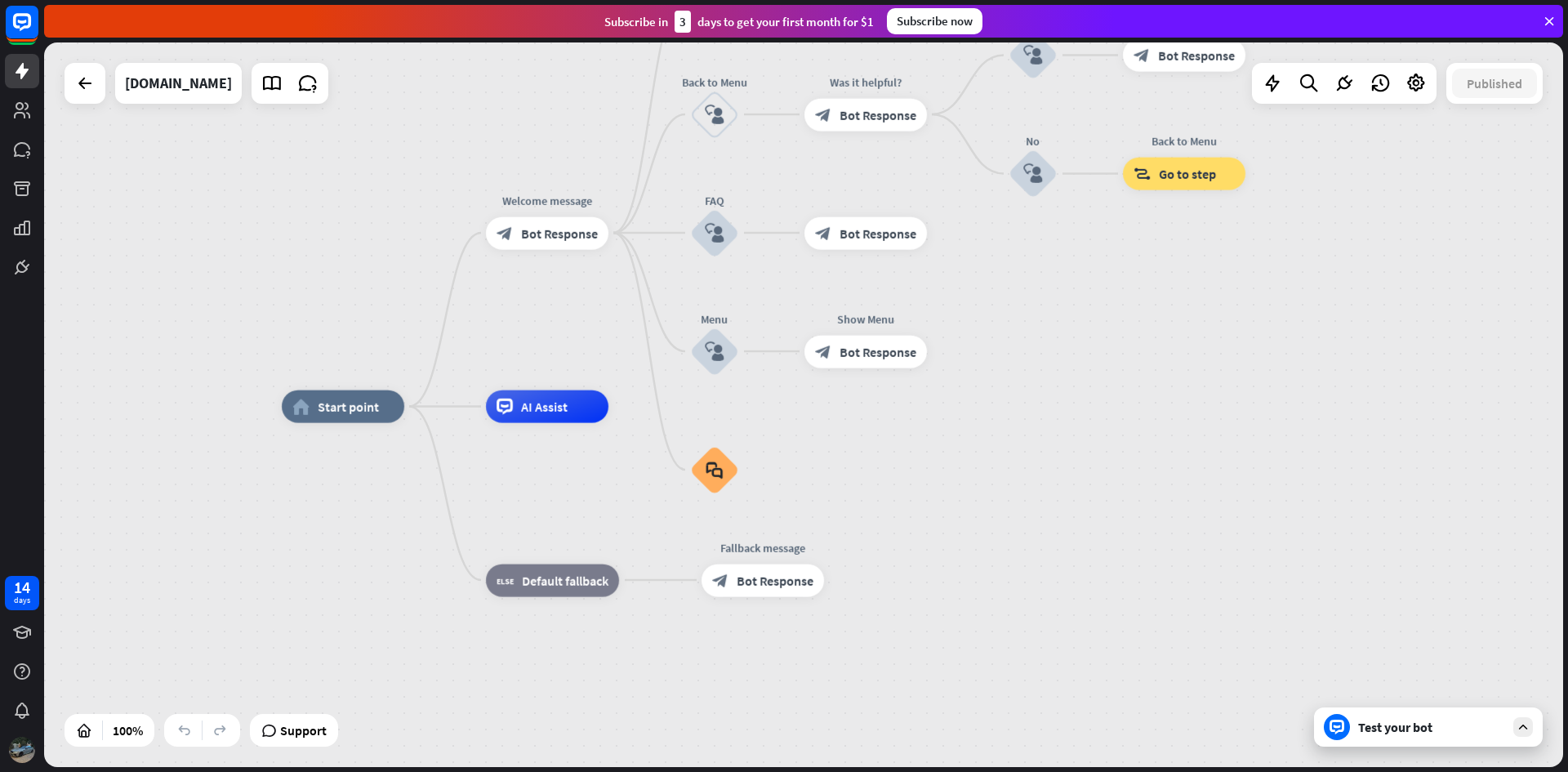
click at [1510, 105] on div "home_2 Start point Welcome message block_bot_response Bot Response About us blo…" at bounding box center [802, 405] width 1518 height 725
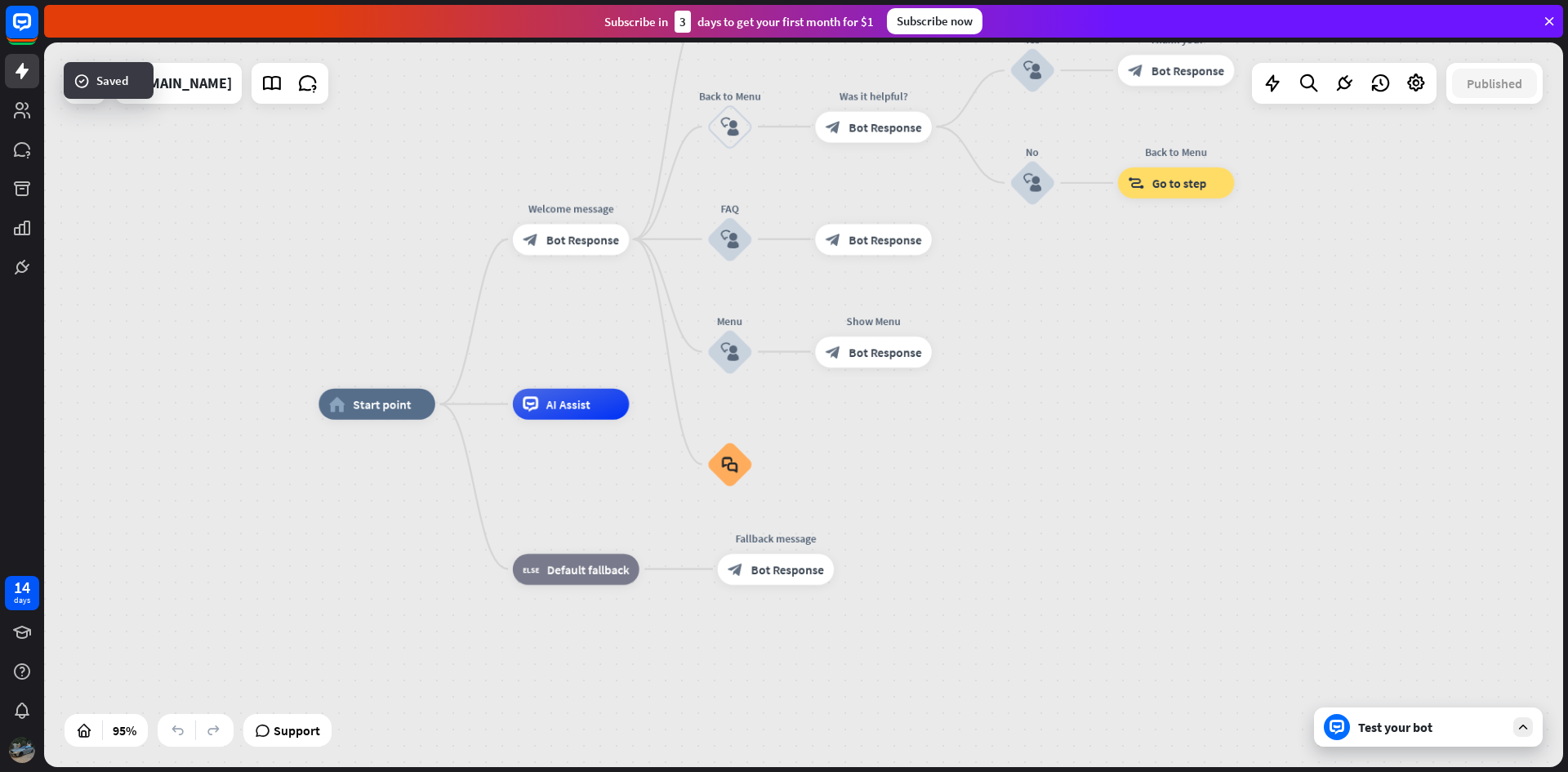
drag, startPoint x: 1089, startPoint y: 328, endPoint x: 1113, endPoint y: 401, distance: 76.8
click at [193, 91] on div "[DOMAIN_NAME]" at bounding box center [178, 83] width 107 height 41
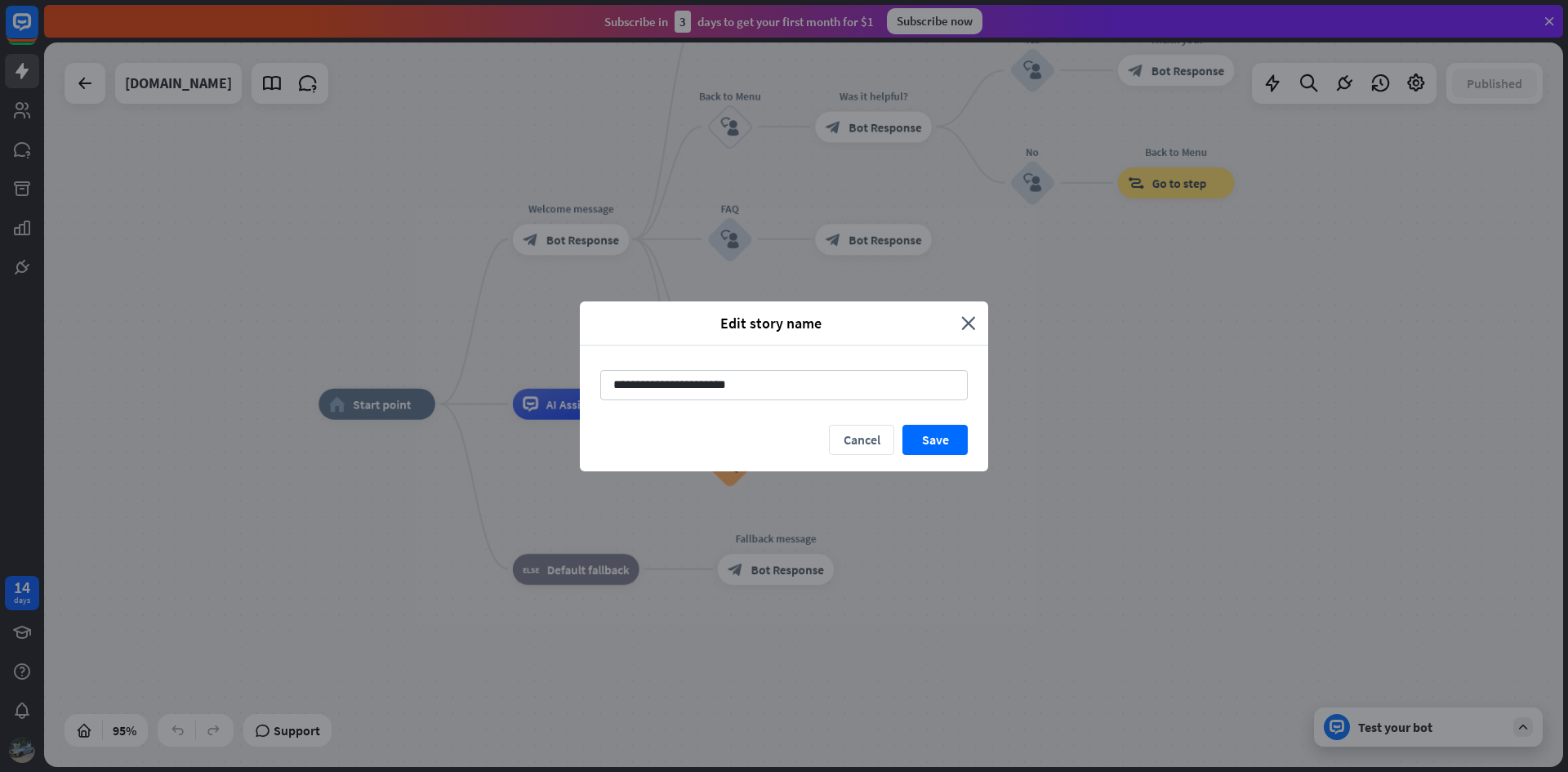
click at [958, 335] on div "Edit story name close" at bounding box center [784, 324] width 408 height 44
click at [961, 322] on div "Edit story name" at bounding box center [777, 323] width 369 height 19
click at [966, 317] on icon "close" at bounding box center [968, 323] width 15 height 19
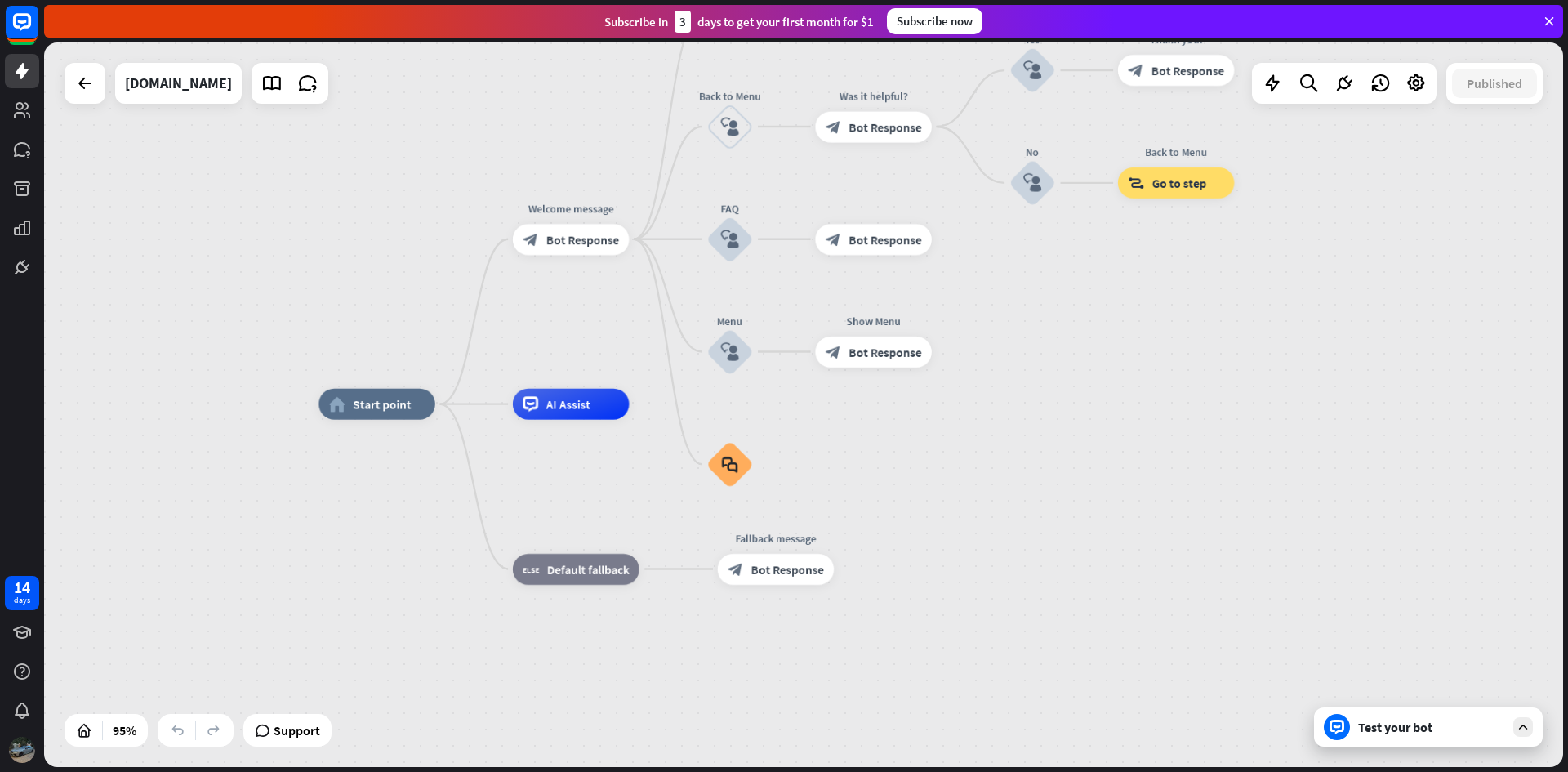
click at [1412, 729] on div "Test your bot" at bounding box center [1430, 727] width 147 height 16
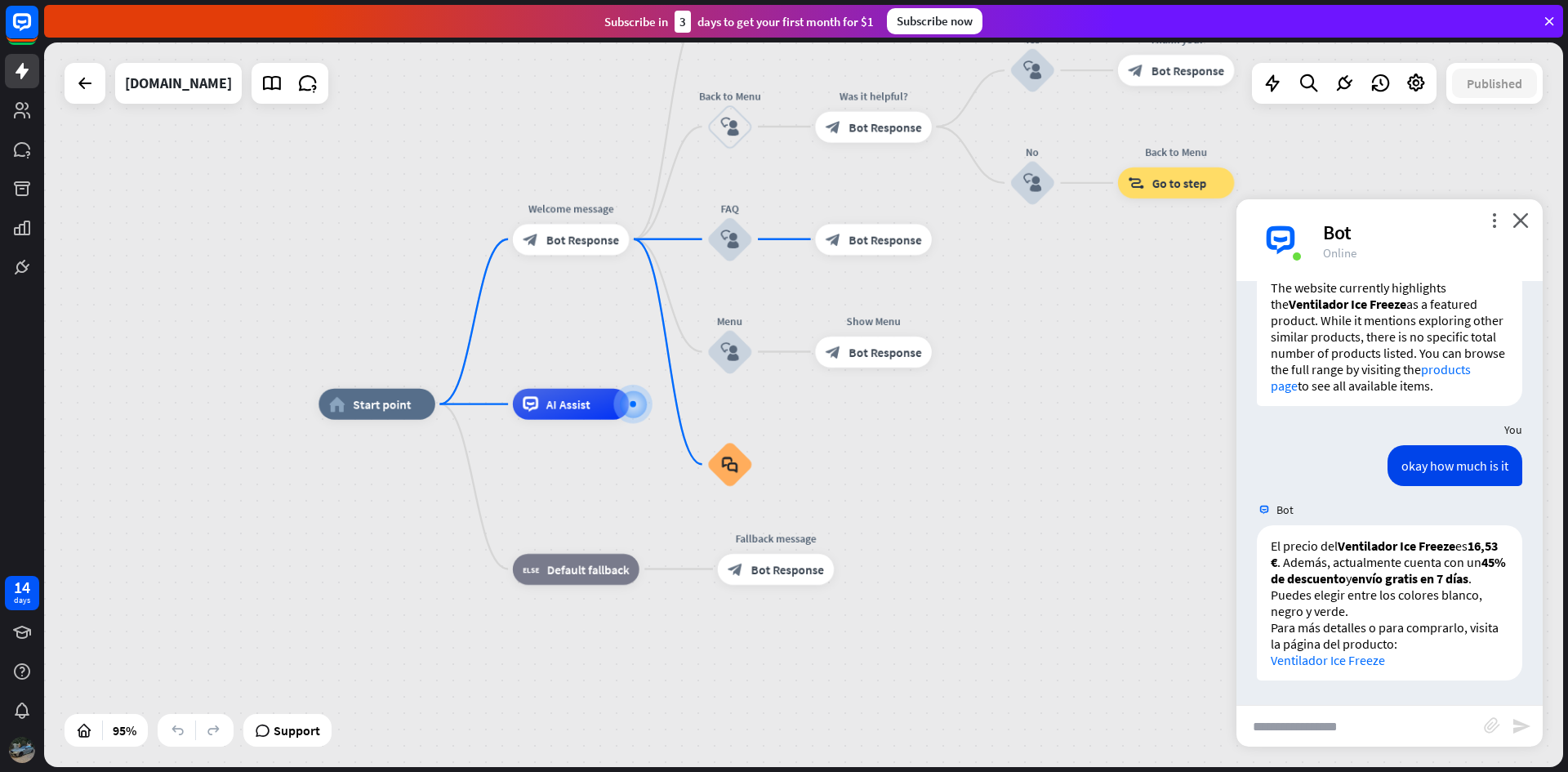
click at [1397, 716] on input "text" at bounding box center [1359, 726] width 248 height 41
type input "**********"
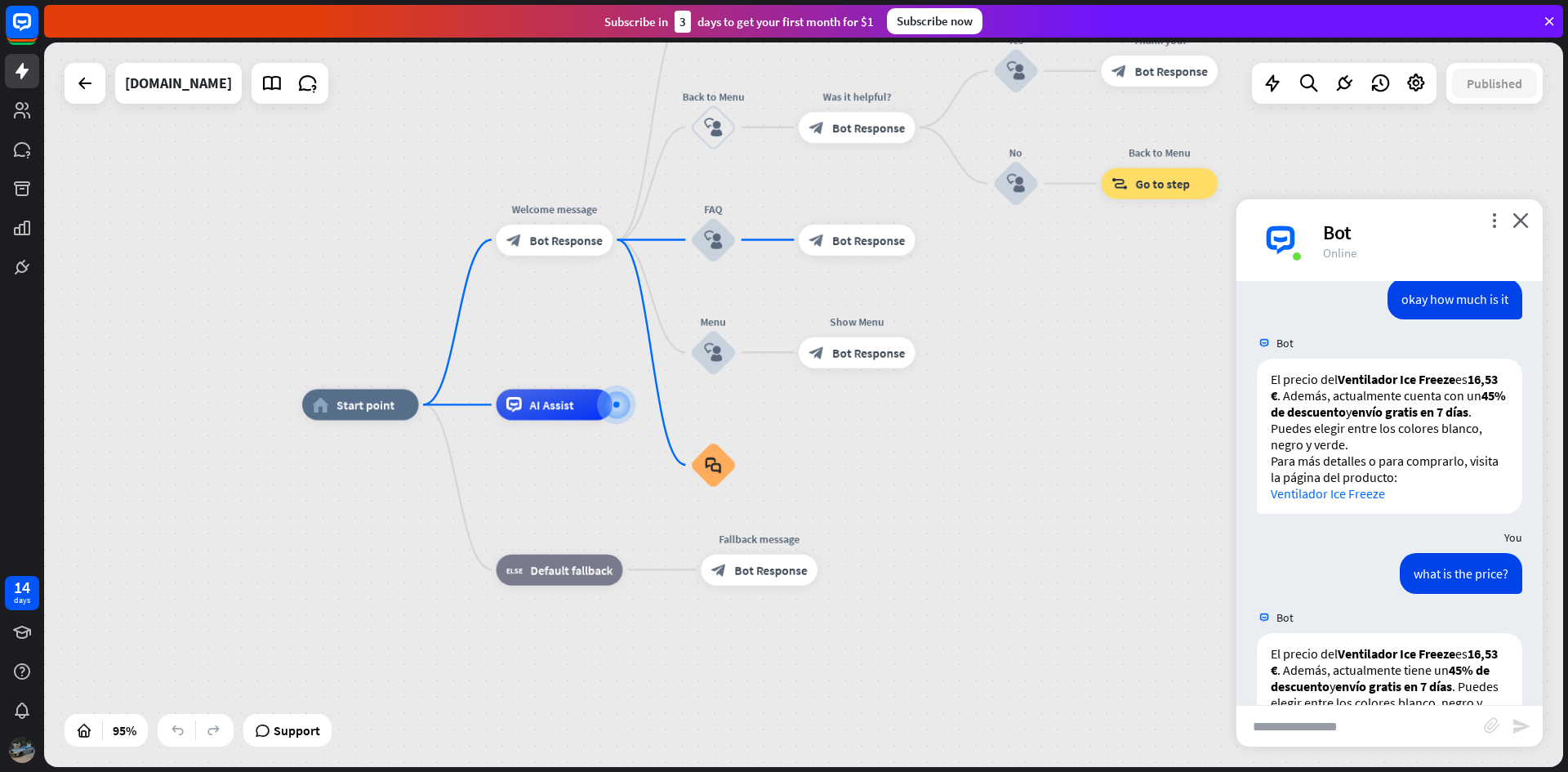
scroll to position [898, 0]
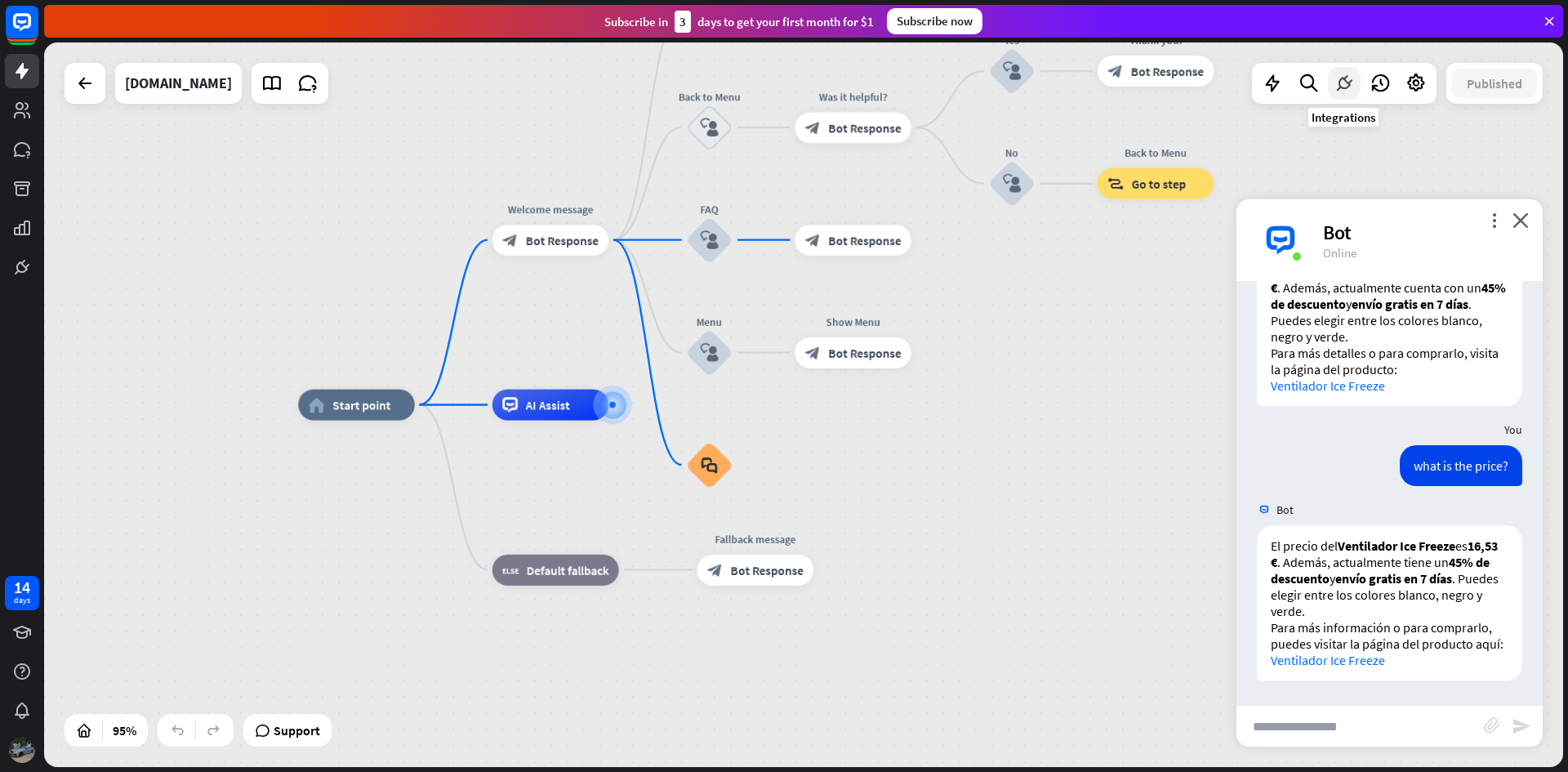
click at [1347, 72] on div at bounding box center [1343, 83] width 33 height 33
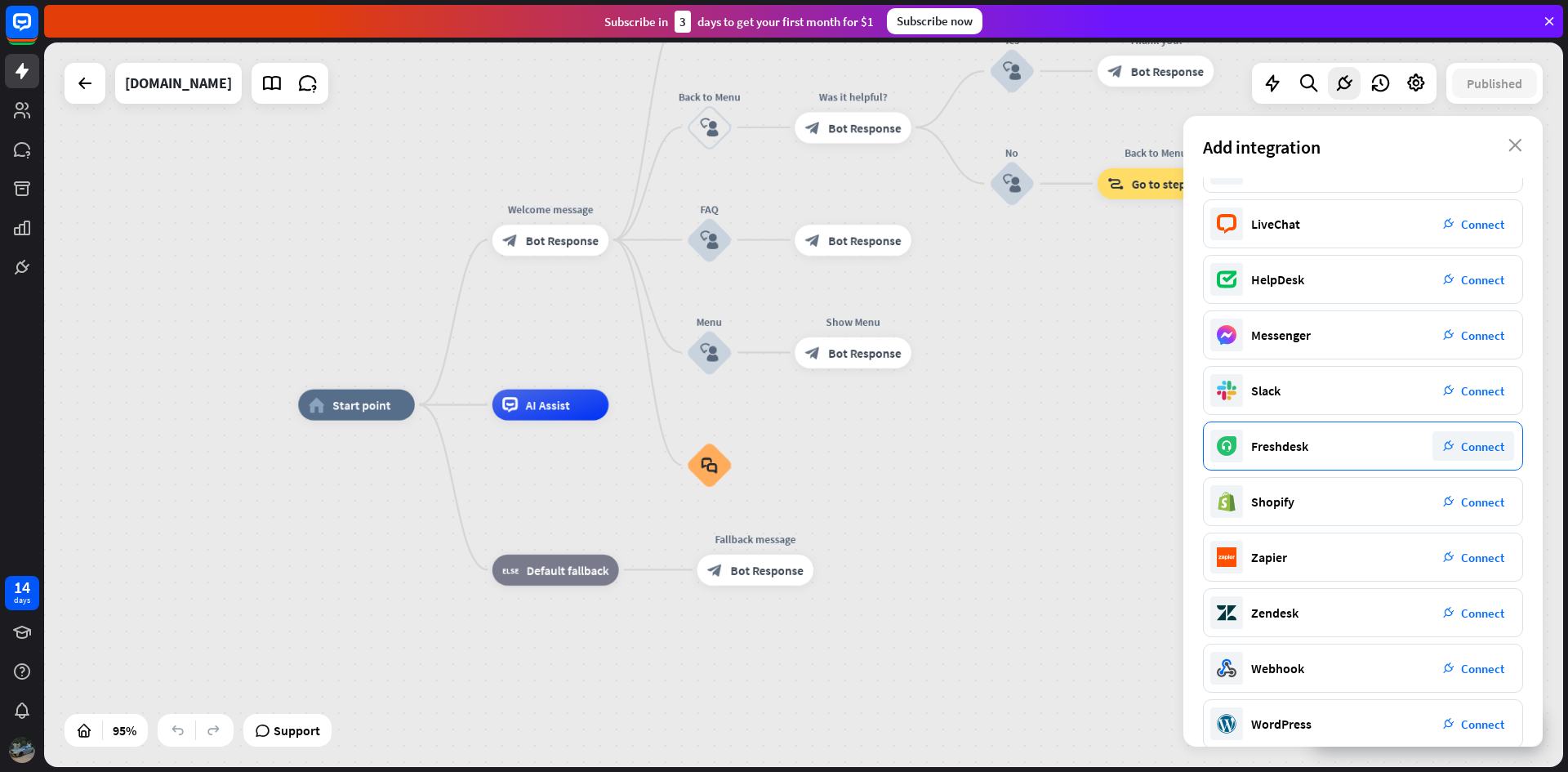
scroll to position [0, 0]
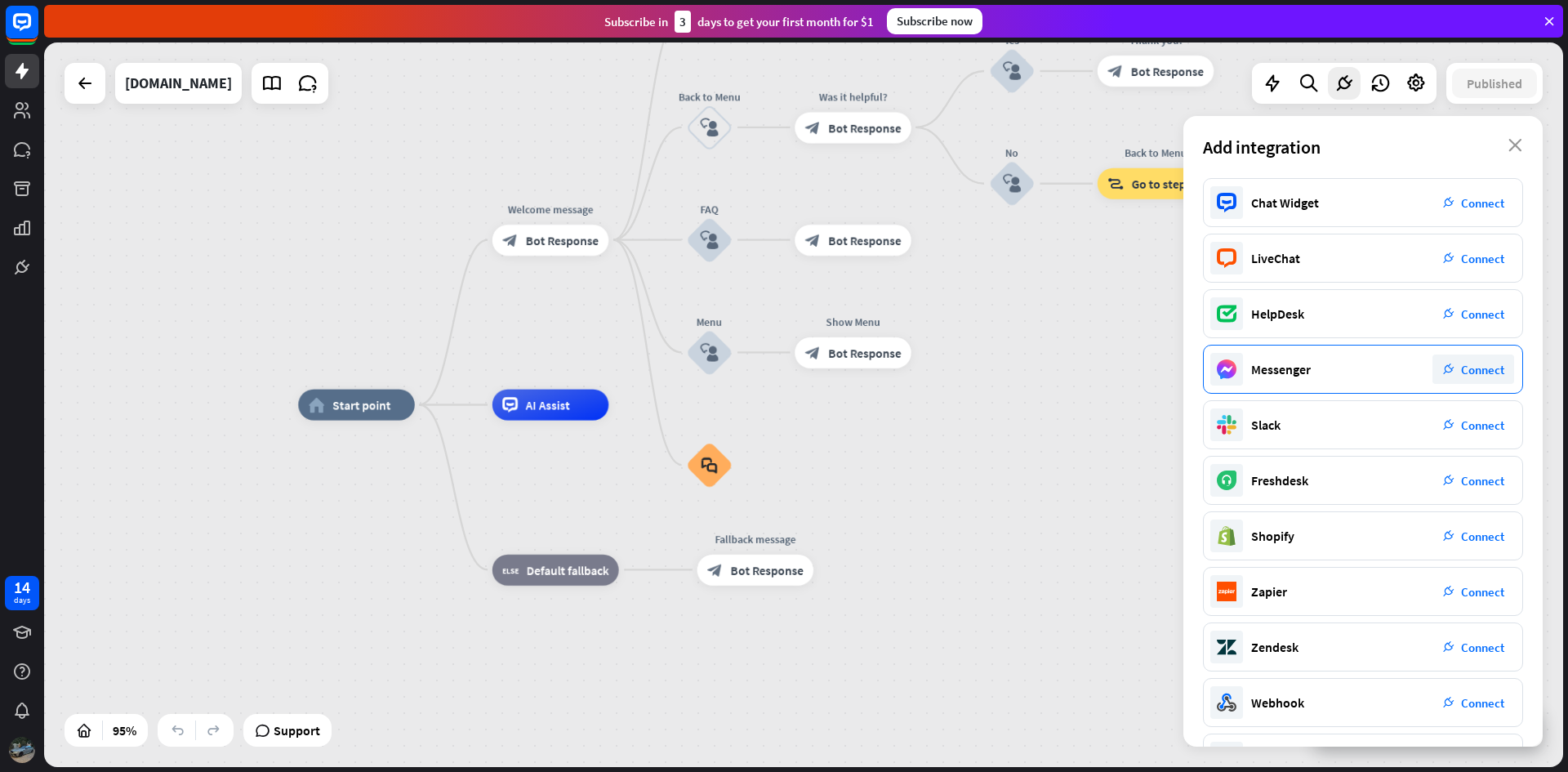
click at [1464, 376] on span "Connect" at bounding box center [1481, 370] width 43 height 16
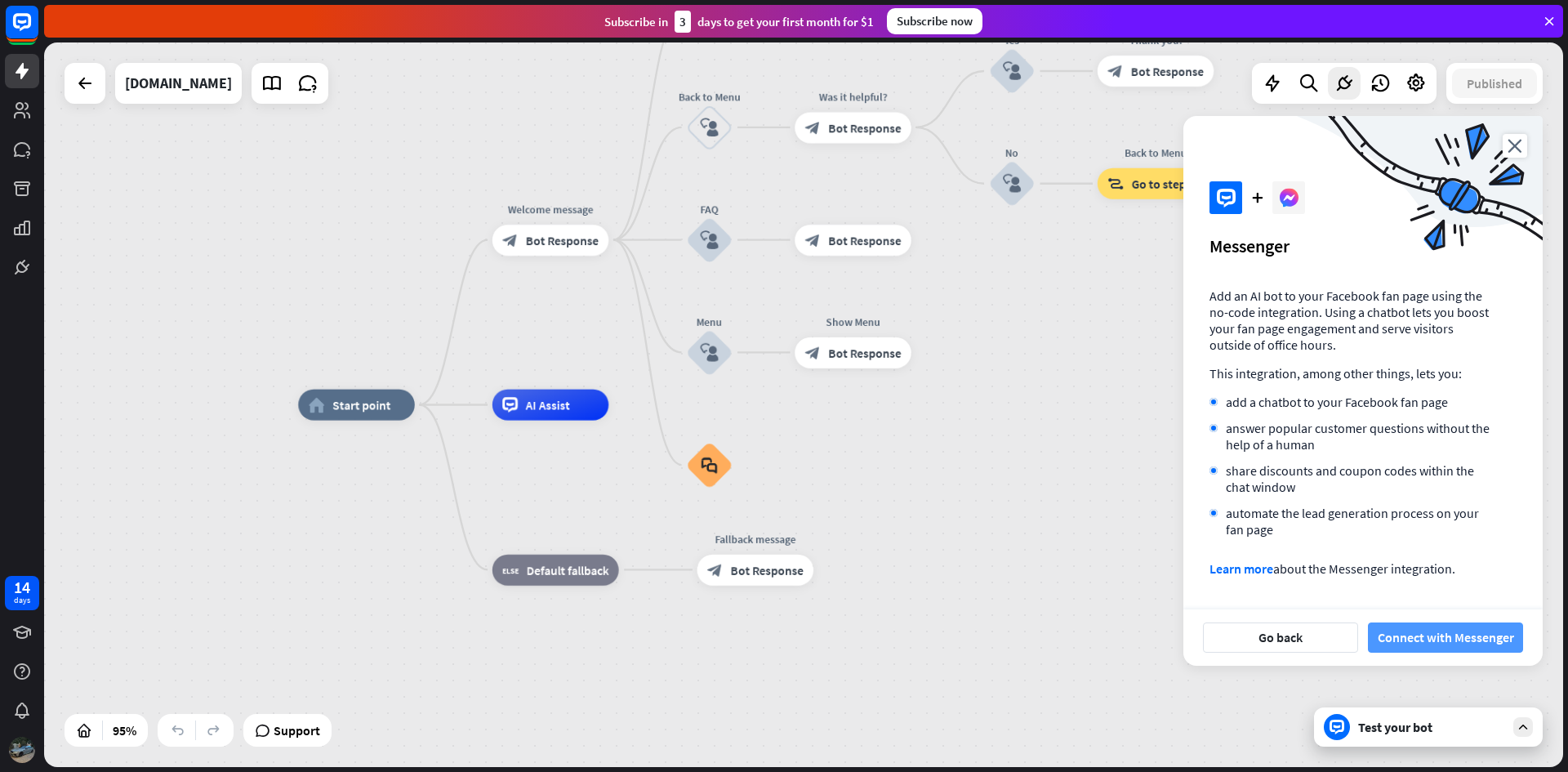
click at [1438, 643] on button "Connect with Messenger" at bounding box center [1444, 637] width 155 height 30
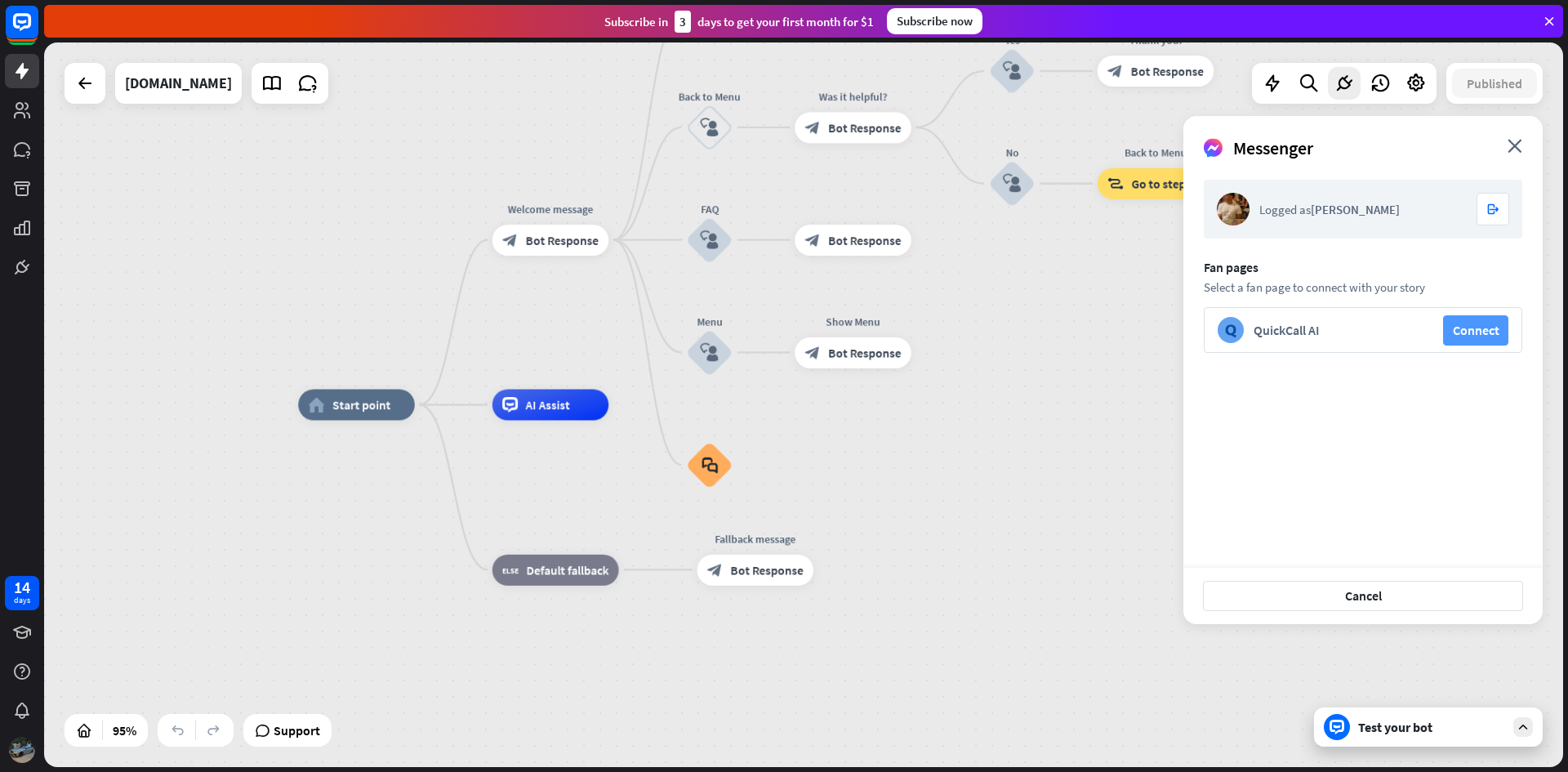
click at [1468, 338] on button "Connect" at bounding box center [1474, 331] width 65 height 30
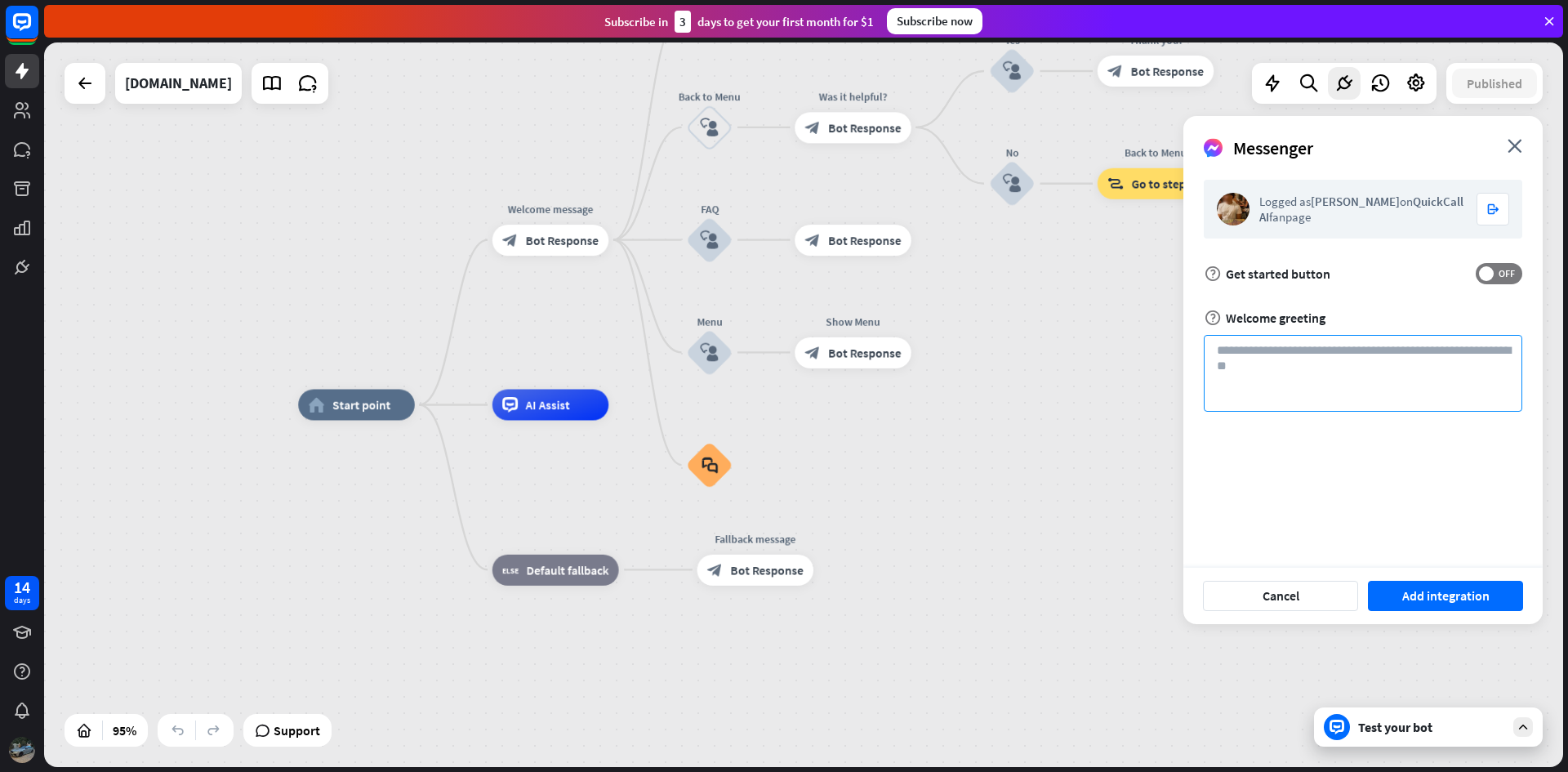
click at [1394, 382] on textarea at bounding box center [1362, 373] width 318 height 77
type textarea "********"
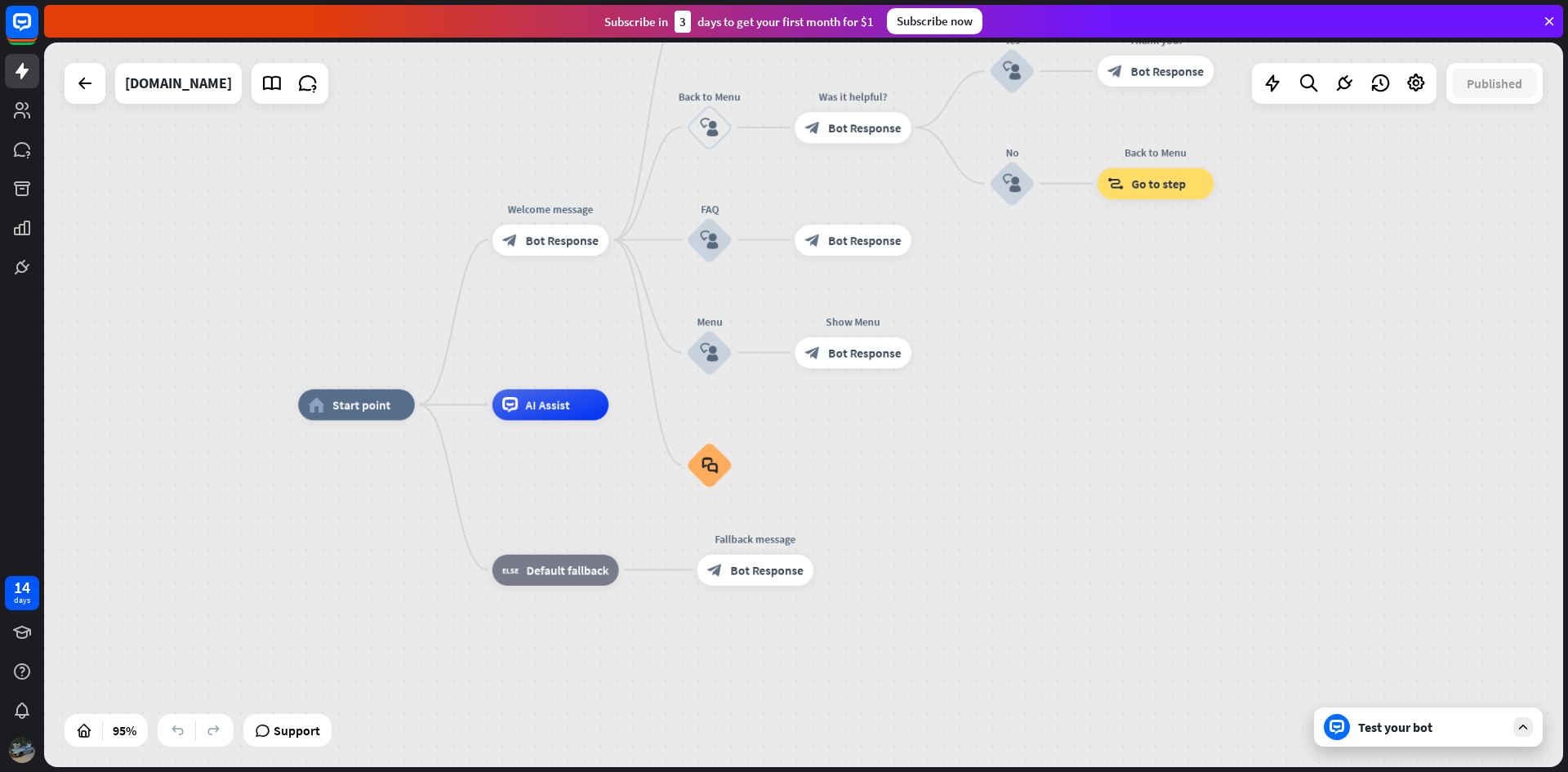
click at [1343, 102] on div at bounding box center [1343, 83] width 185 height 41
click at [1342, 97] on div at bounding box center [1343, 83] width 33 height 33
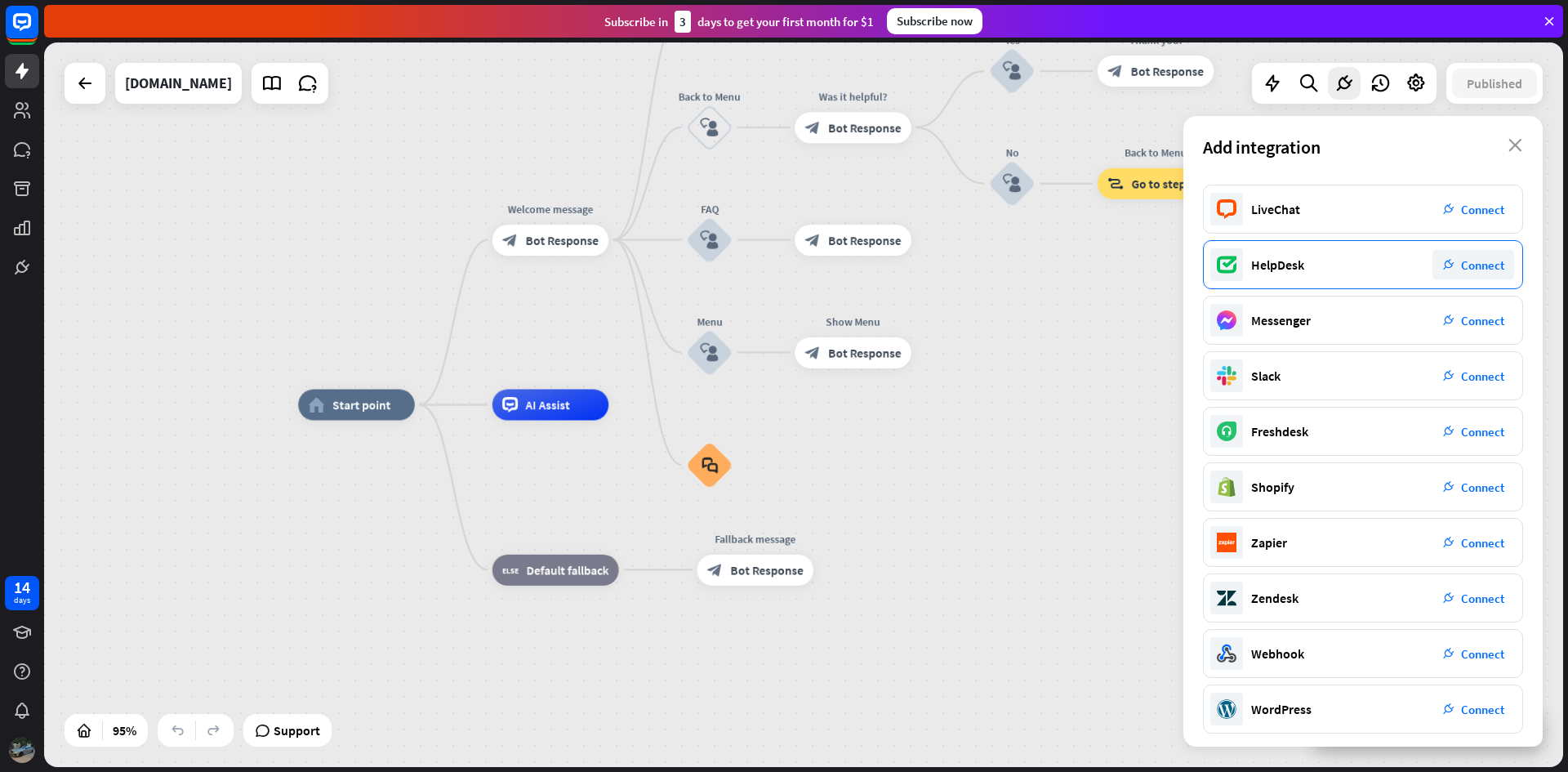
scroll to position [56, 0]
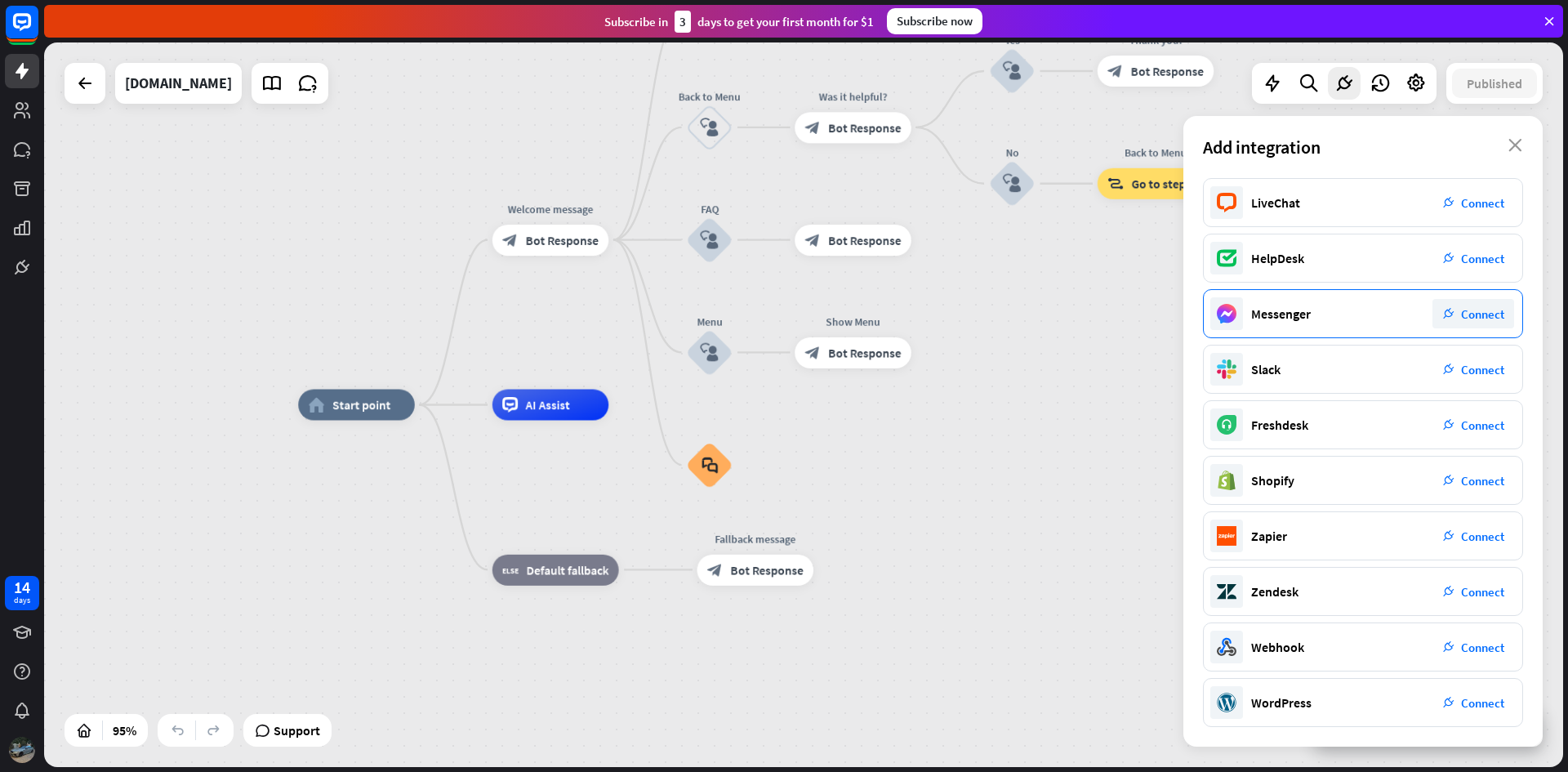
click at [1312, 310] on div "Messenger plug_integration Connect" at bounding box center [1362, 314] width 320 height 49
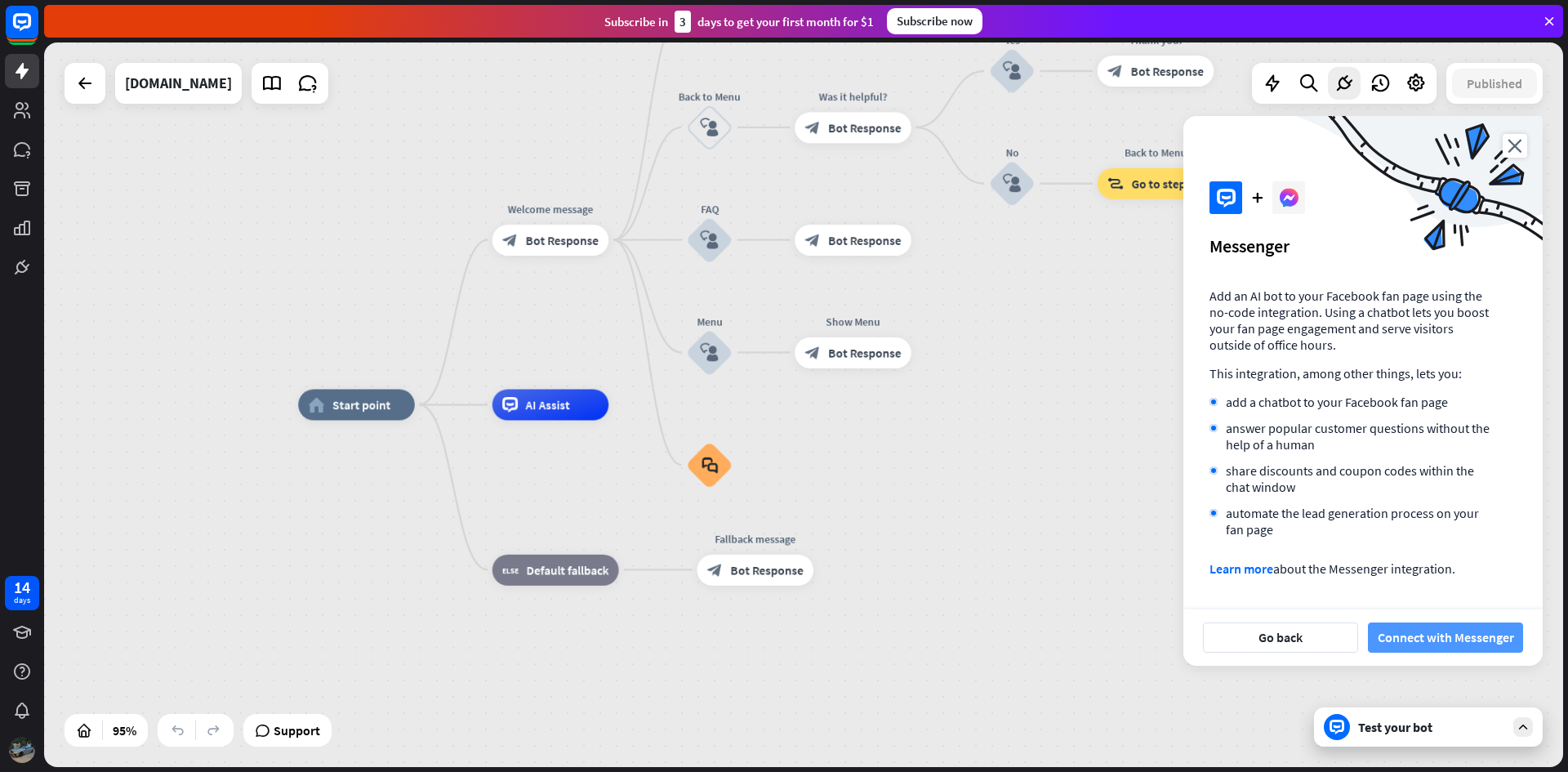
click at [1444, 640] on button "Connect with Messenger" at bounding box center [1444, 637] width 155 height 30
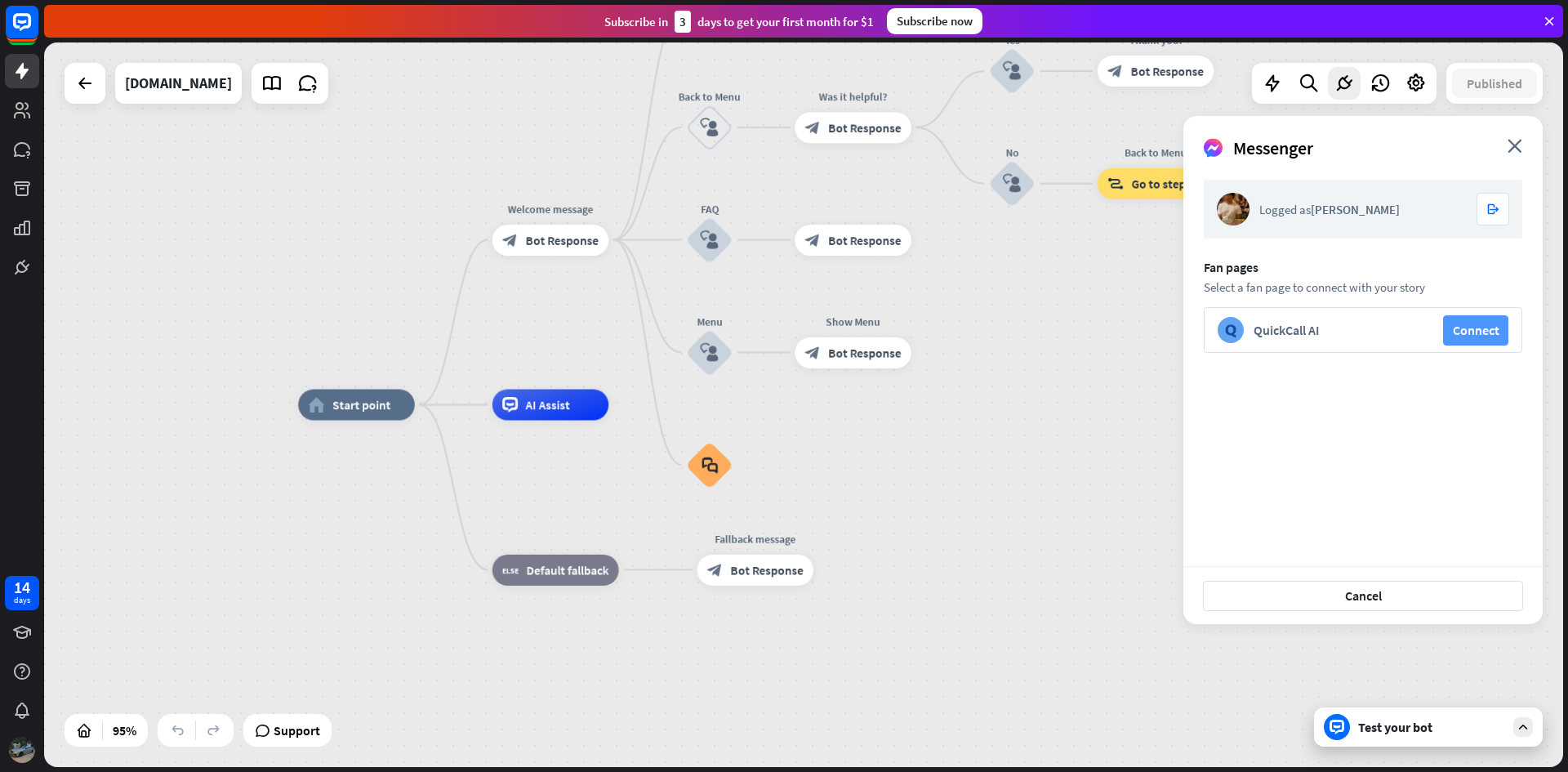
click at [1465, 326] on button "Connect" at bounding box center [1474, 331] width 65 height 30
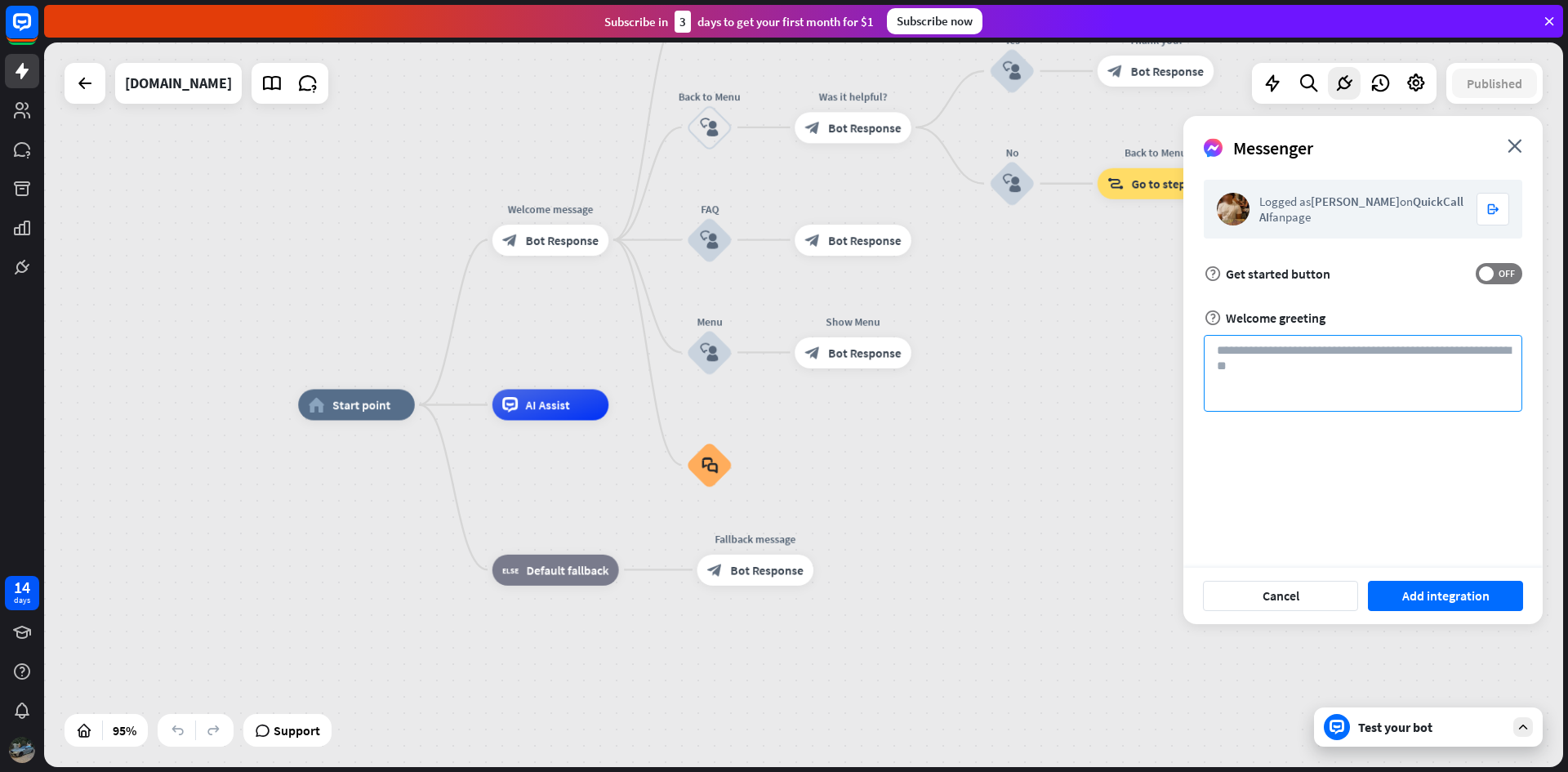
click at [1366, 366] on textarea at bounding box center [1362, 373] width 318 height 77
type textarea "**********"
click at [1479, 279] on label "OFF" at bounding box center [1498, 273] width 47 height 21
click at [1501, 276] on span "ON" at bounding box center [1490, 273] width 25 height 13
click at [1484, 272] on span at bounding box center [1485, 274] width 15 height 15
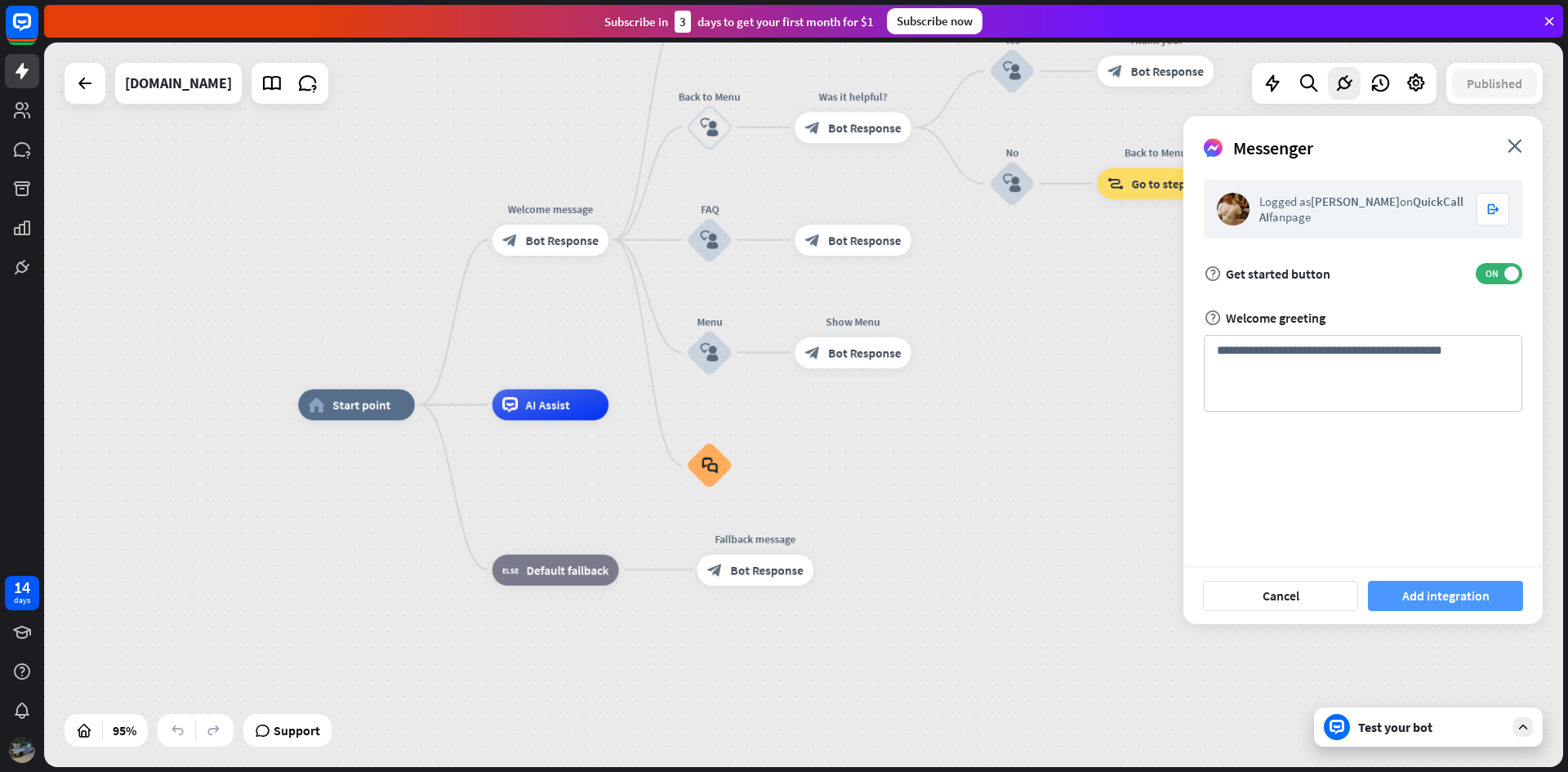
click at [1433, 599] on button "Add integration" at bounding box center [1444, 596] width 155 height 30
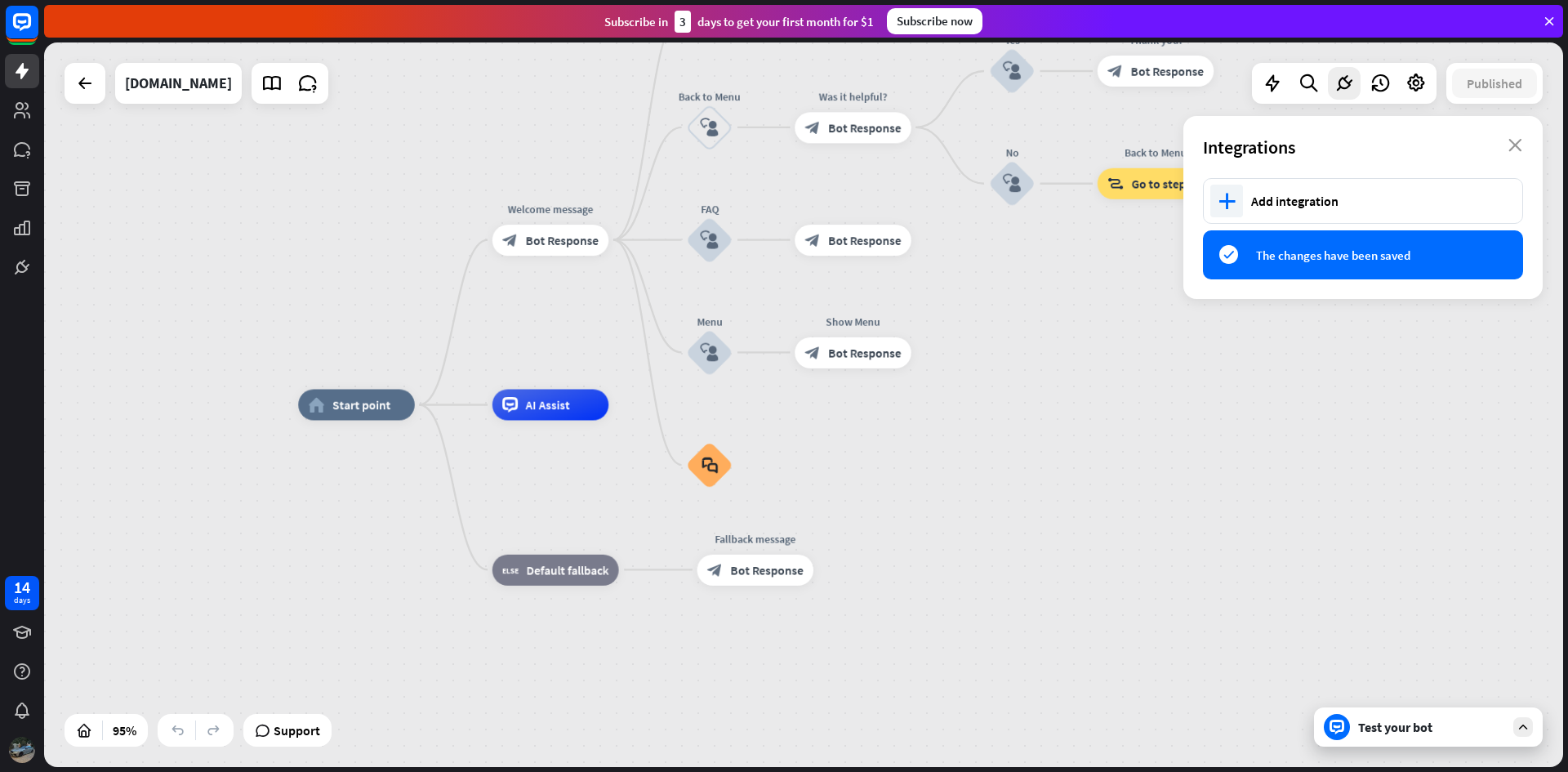
click at [1351, 457] on div "home_2 Start point Welcome message block_bot_response Bot Response About us blo…" at bounding box center [1019, 750] width 1442 height 689
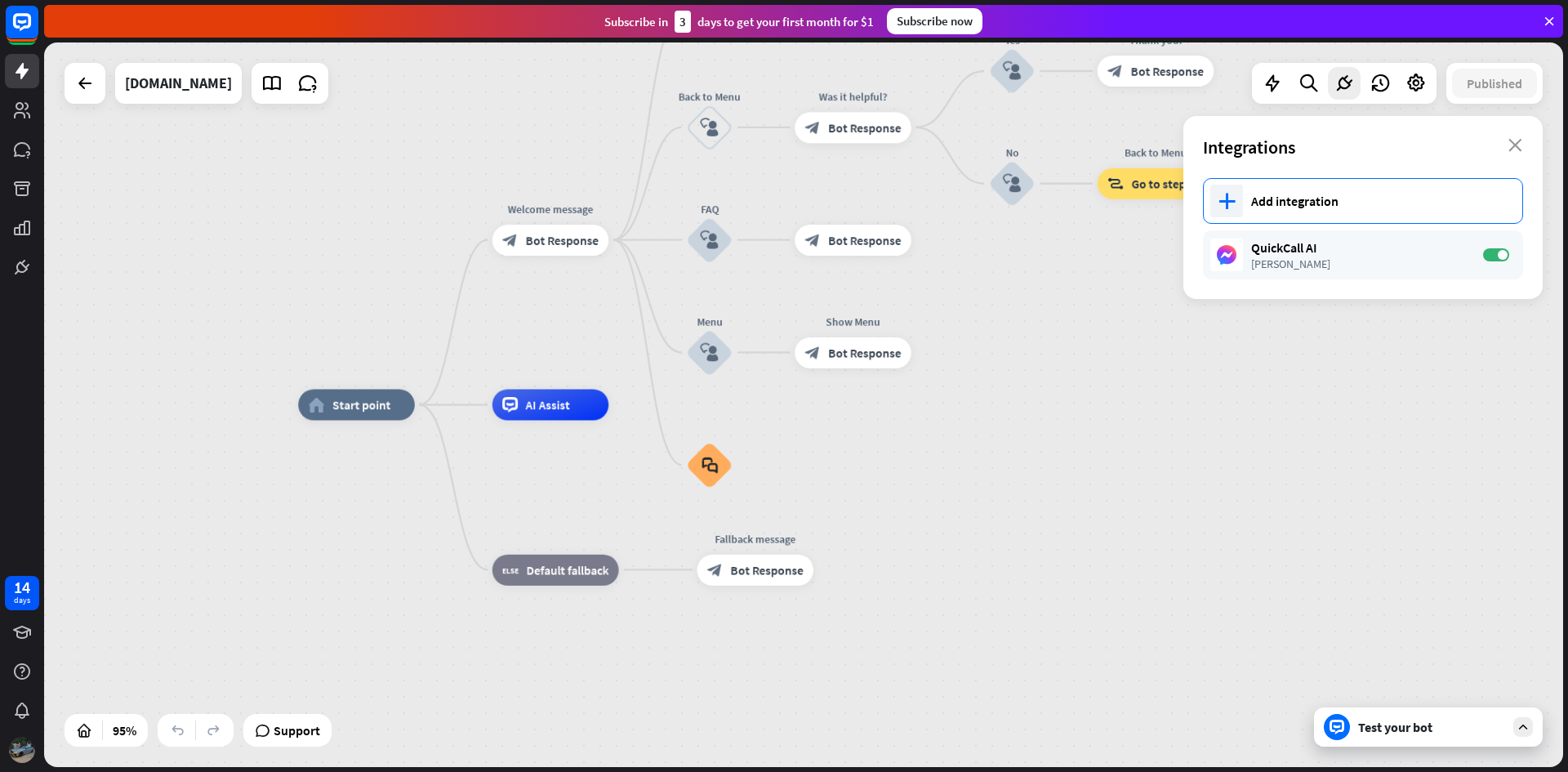
click at [1324, 196] on div "Add integration" at bounding box center [1377, 201] width 255 height 16
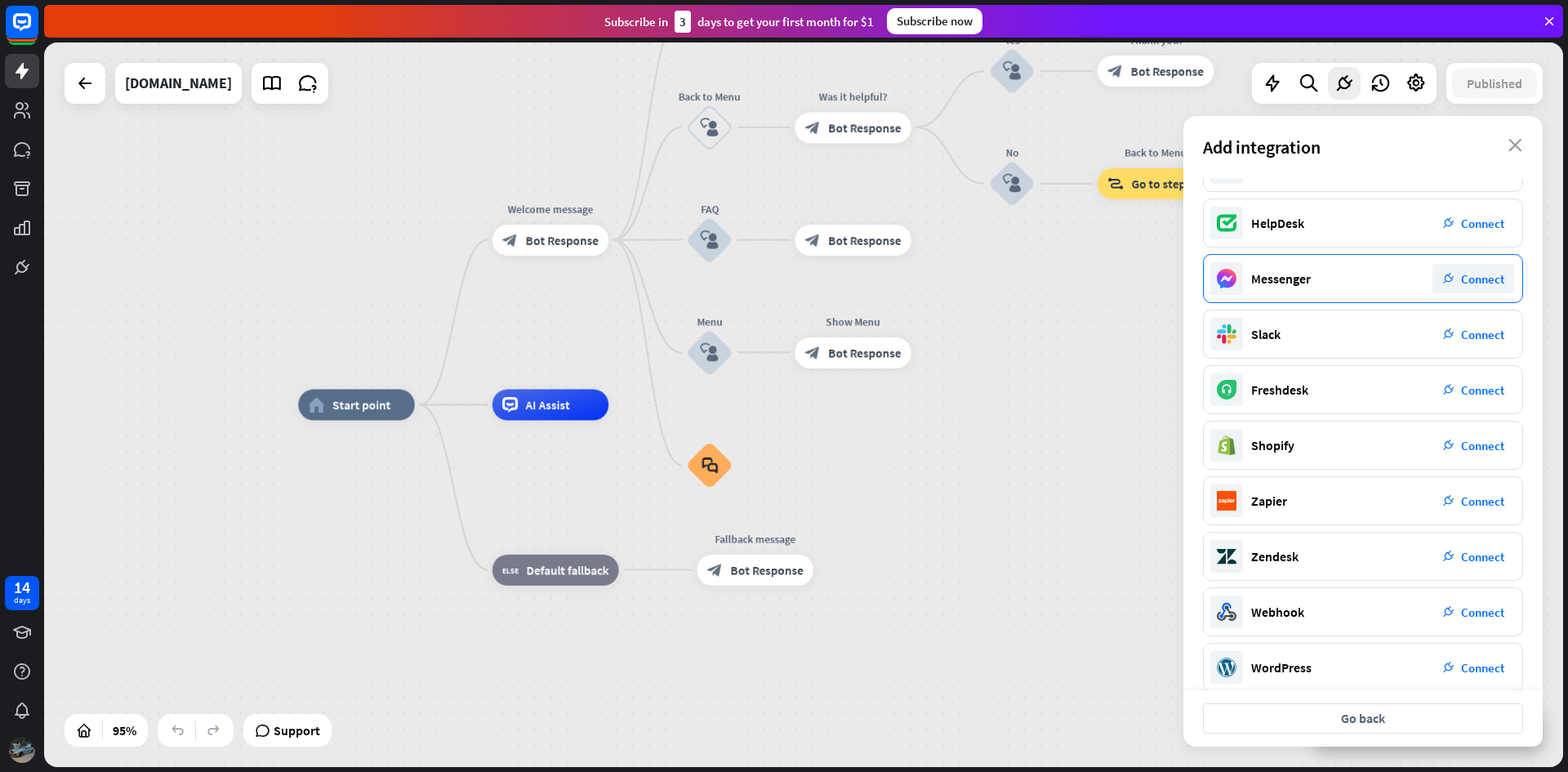
scroll to position [112, 0]
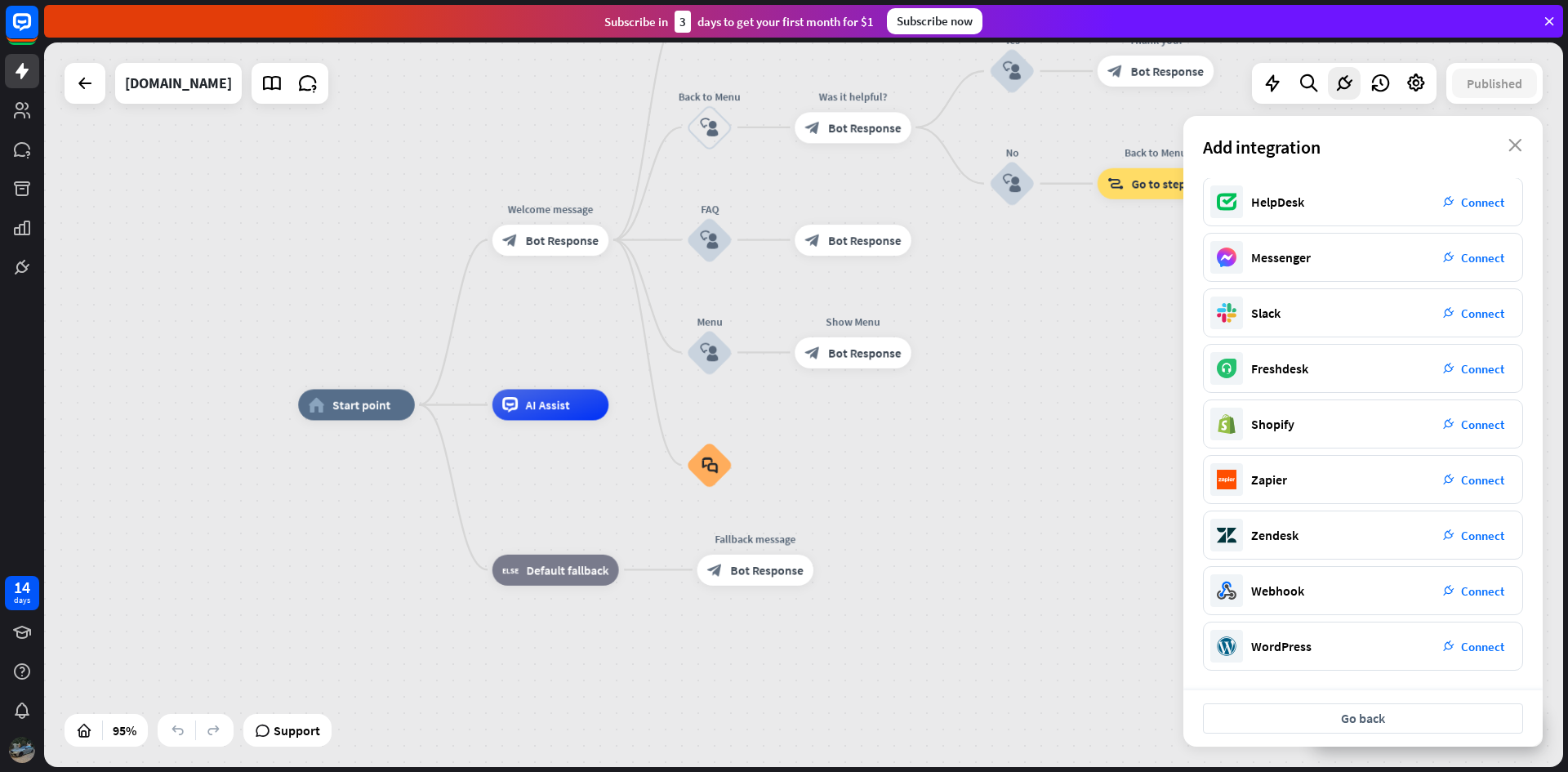
click at [1498, 155] on div "Add integration close" at bounding box center [1362, 147] width 359 height 62
click at [1506, 146] on div "Add integration close" at bounding box center [1362, 147] width 359 height 62
drag, startPoint x: 1513, startPoint y: 146, endPoint x: 1511, endPoint y: 126, distance: 20.1
click at [1514, 142] on icon "close" at bounding box center [1515, 145] width 14 height 13
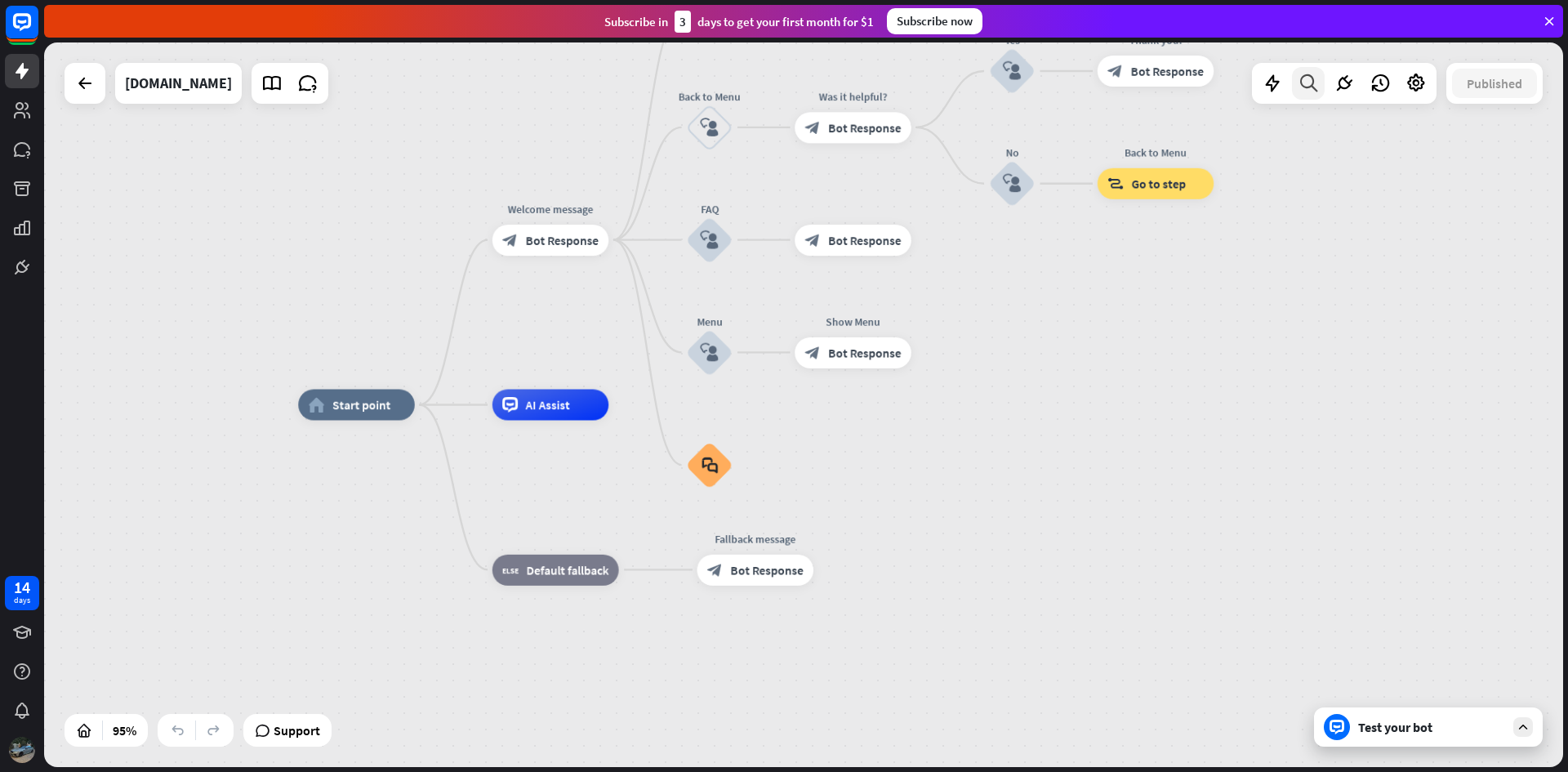
click at [1307, 75] on icon at bounding box center [1308, 83] width 22 height 21
click at [1536, 145] on input "text" at bounding box center [1362, 136] width 359 height 41
click at [1527, 145] on input "text" at bounding box center [1362, 136] width 359 height 41
click at [1512, 130] on input "text" at bounding box center [1362, 136] width 359 height 41
click at [1313, 515] on div "search close" at bounding box center [1362, 431] width 359 height 631
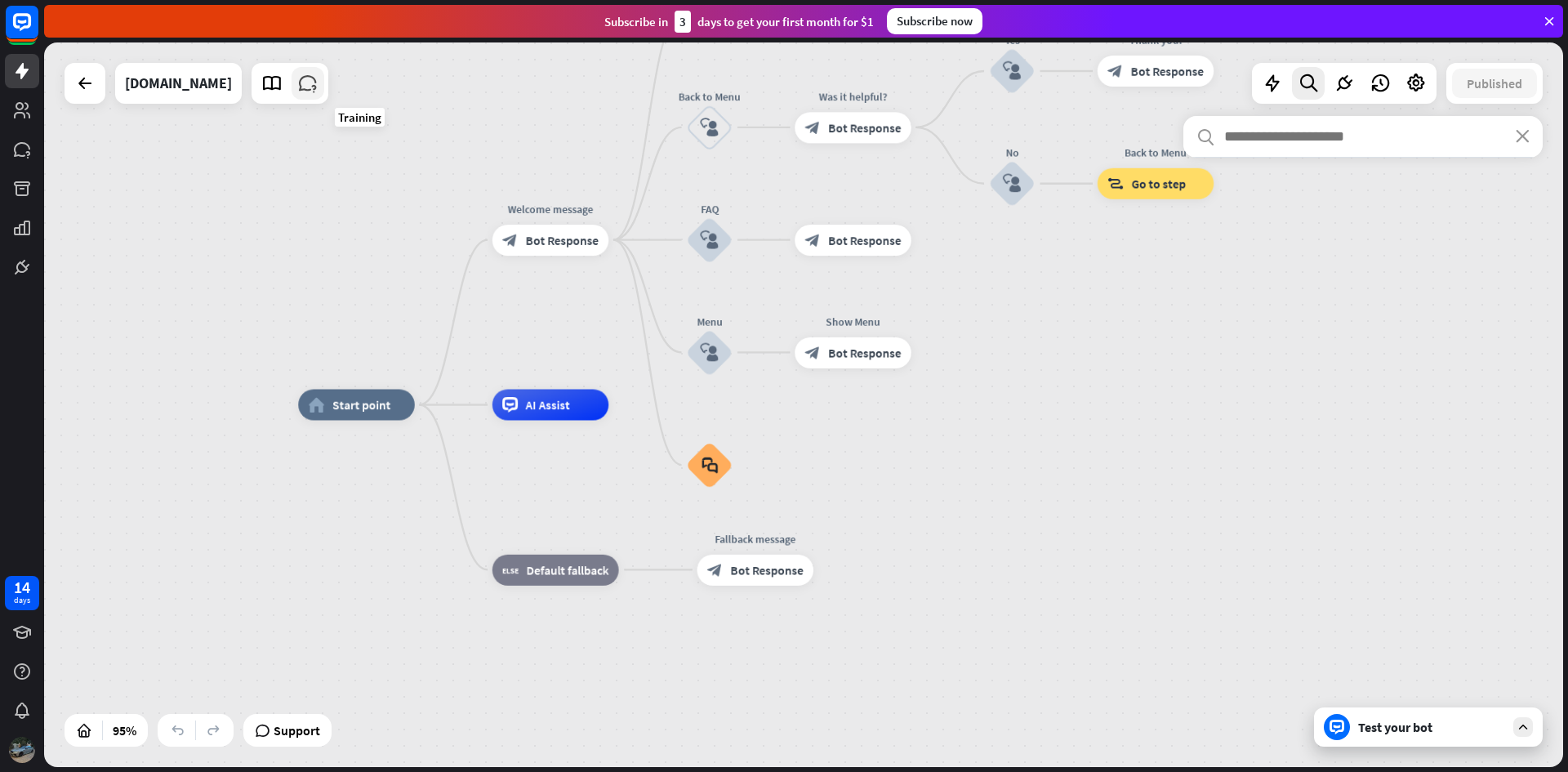
click at [318, 88] on icon at bounding box center [307, 83] width 21 height 21
